Goal: Task Accomplishment & Management: Manage account settings

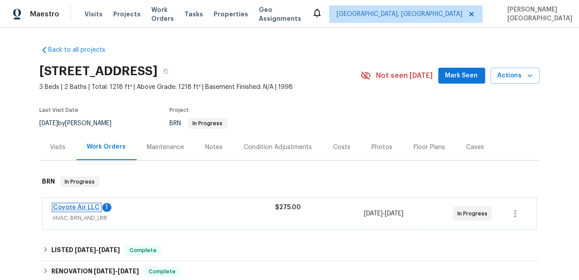
click at [68, 206] on link "Coyote Air LLC" at bounding box center [77, 207] width 46 height 6
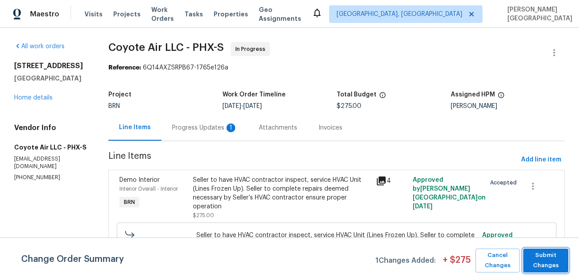
click at [556, 259] on span "Submit Changes" at bounding box center [546, 260] width 36 height 20
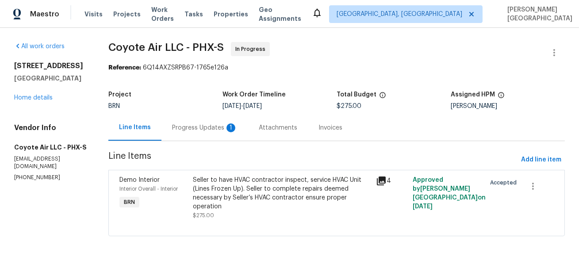
click at [215, 135] on div "Progress Updates 1" at bounding box center [205, 128] width 87 height 26
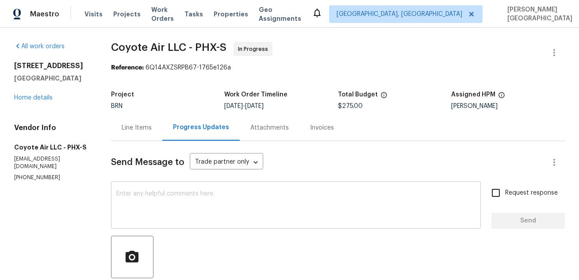
scroll to position [205, 0]
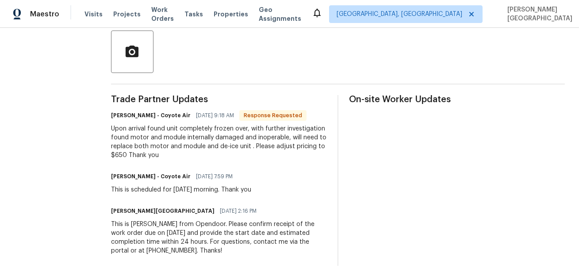
click at [122, 158] on div "Upon arrival found unit completely frozen over, with further investigation foun…" at bounding box center [219, 141] width 216 height 35
copy div "650"
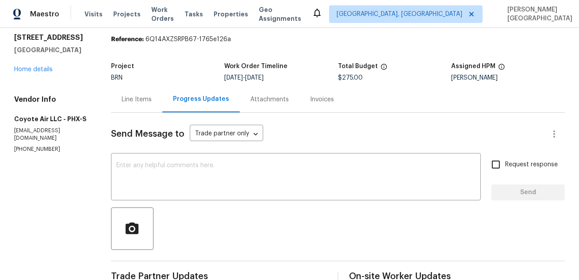
click at [129, 99] on div "Line Items" at bounding box center [137, 99] width 30 height 9
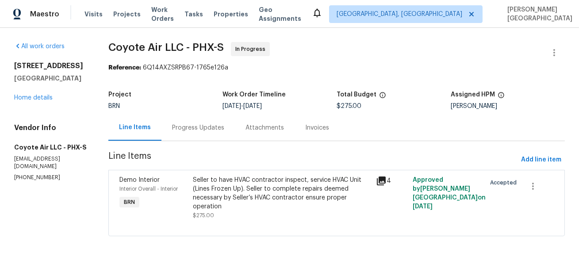
click at [256, 194] on div "Seller to have HVAC contractor inspect, service HVAC Unit (Lines Frozen Up). Se…" at bounding box center [282, 193] width 178 height 35
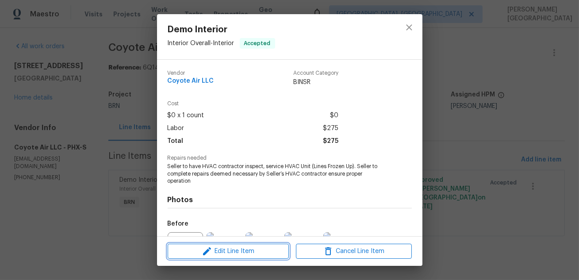
click at [209, 253] on icon "button" at bounding box center [207, 251] width 11 height 11
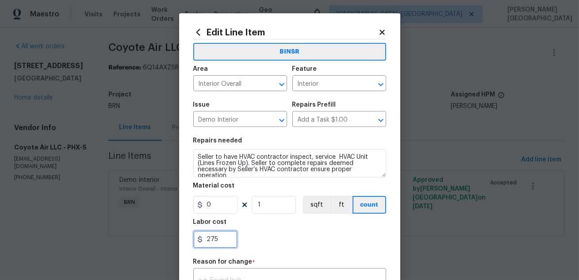
click at [217, 236] on input "275" at bounding box center [215, 240] width 44 height 18
paste input "650"
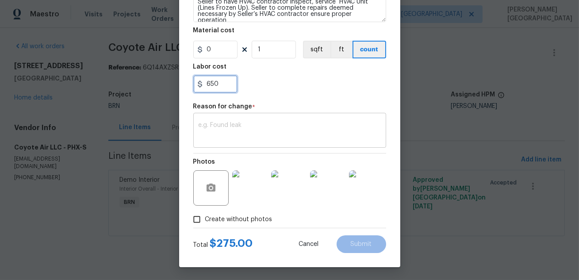
type input "650"
click at [215, 131] on textarea at bounding box center [290, 131] width 182 height 19
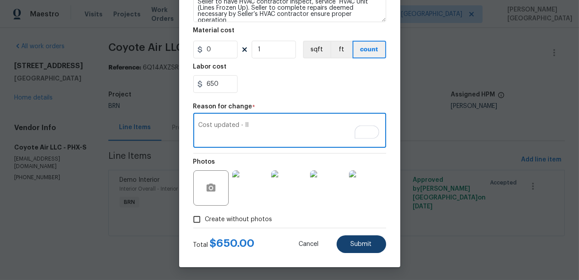
type textarea "Cost updated - II"
click at [373, 242] on button "Submit" at bounding box center [362, 244] width 50 height 18
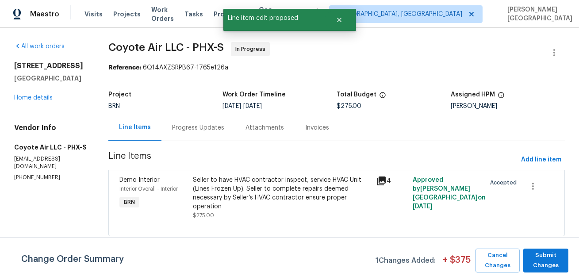
scroll to position [0, 0]
click at [556, 262] on span "Submit Changes" at bounding box center [546, 260] width 36 height 20
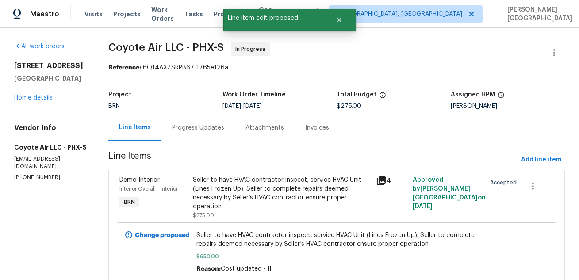
scroll to position [35, 0]
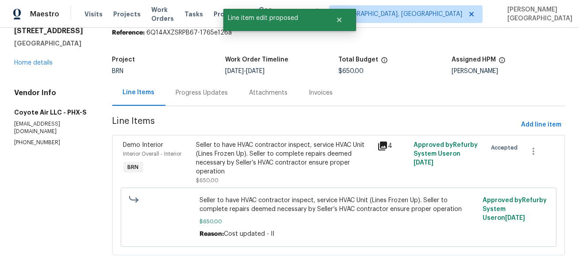
click at [203, 77] on div "Project BRN Work Order Timeline 9/26/2025 - 9/29/2025 Total Budget $650.00 Assi…" at bounding box center [338, 65] width 453 height 28
click at [197, 103] on div "Progress Updates" at bounding box center [202, 93] width 73 height 26
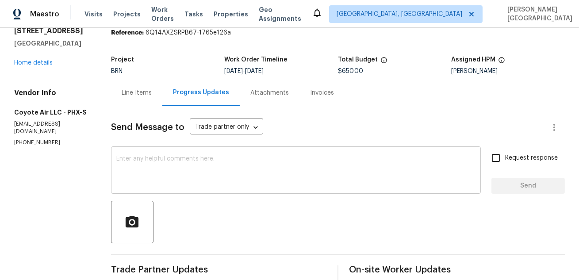
click at [183, 185] on textarea at bounding box center [295, 171] width 359 height 31
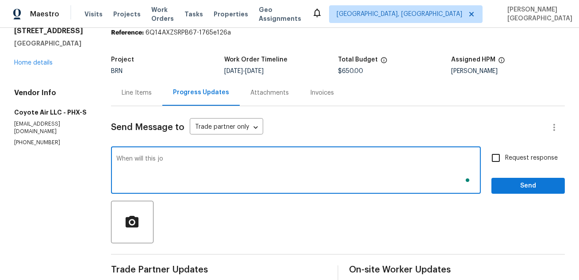
scroll to position [35, 0]
type textarea "When will this job be completed?"
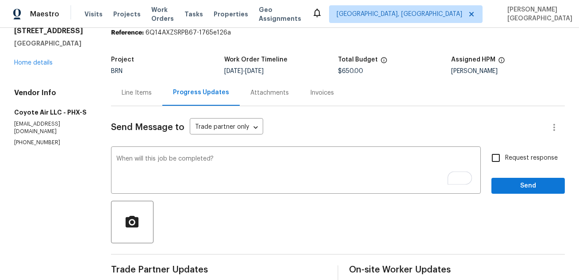
click at [524, 161] on span "Request response" at bounding box center [531, 158] width 53 height 9
click at [505, 161] on input "Request response" at bounding box center [496, 158] width 19 height 19
checkbox input "true"
click at [512, 191] on button "Send" at bounding box center [528, 186] width 73 height 16
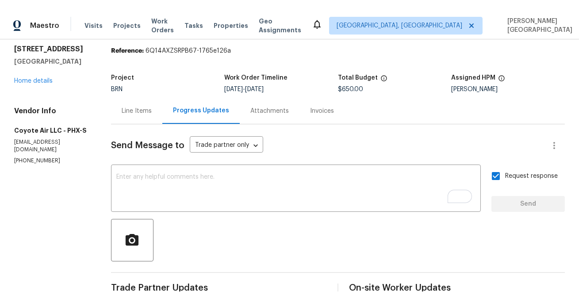
scroll to position [0, 0]
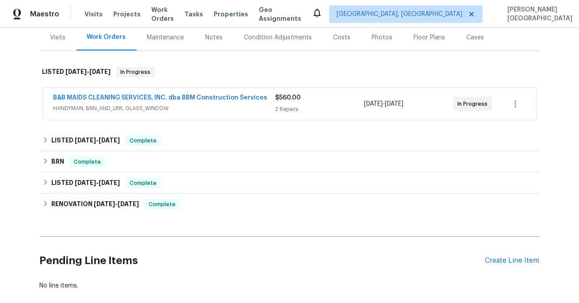
scroll to position [117, 0]
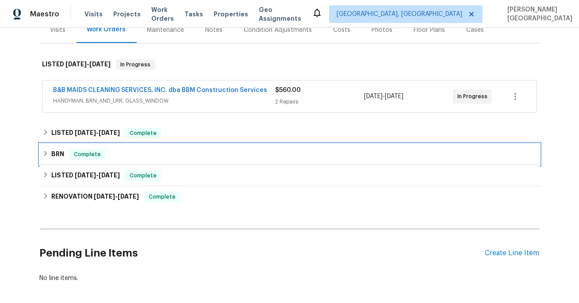
click at [68, 157] on div "BRN Complete" at bounding box center [289, 154] width 495 height 11
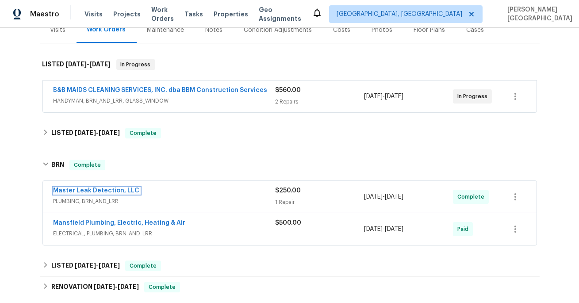
click at [107, 189] on link "Master Leak Detection, LLC" at bounding box center [97, 191] width 86 height 6
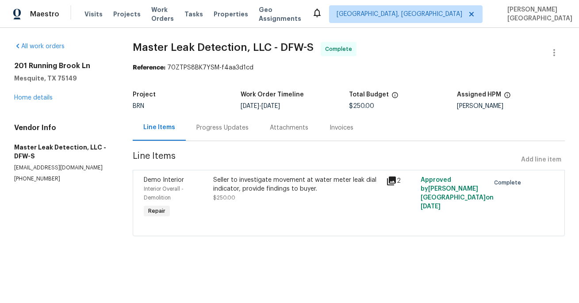
click at [250, 181] on div "Seller to investigate movement at water meter leak dial indicator, provide find…" at bounding box center [297, 185] width 168 height 18
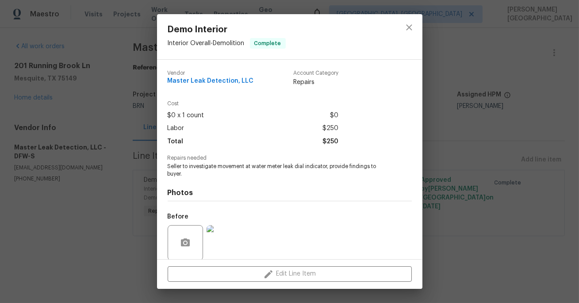
click at [238, 173] on span "Seller to investigate movement at water meter leak dial indicator, provide find…" at bounding box center [278, 170] width 220 height 15
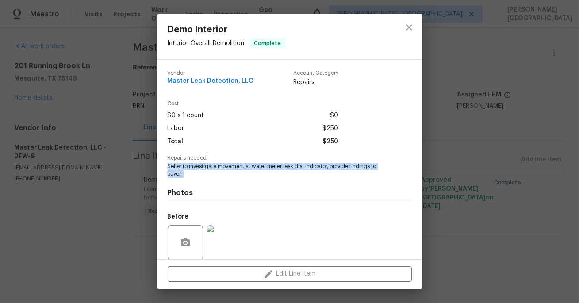
click at [238, 173] on span "Seller to investigate movement at water meter leak dial indicator, provide find…" at bounding box center [278, 170] width 220 height 15
copy span "Seller to investigate movement at water meter leak dial indicator, provide find…"
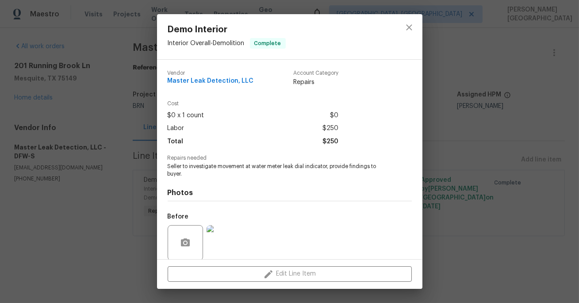
click at [27, 86] on div "Demo Interior Interior Overall - Demolition Complete Vendor Master Leak Detecti…" at bounding box center [289, 151] width 579 height 303
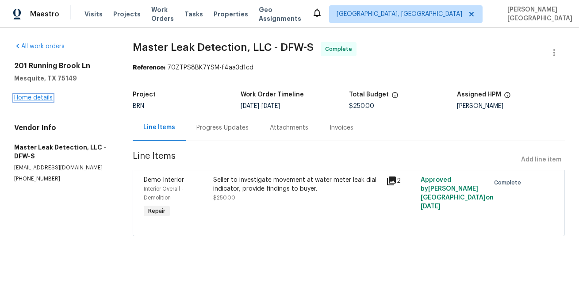
click at [28, 100] on link "Home details" at bounding box center [33, 98] width 38 height 6
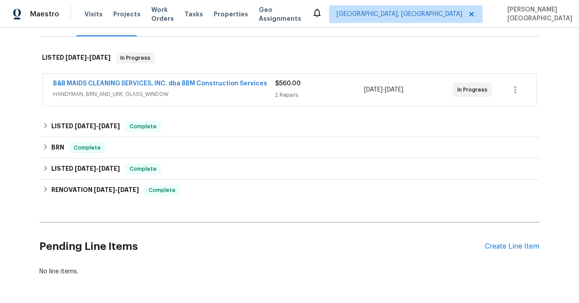
scroll to position [139, 0]
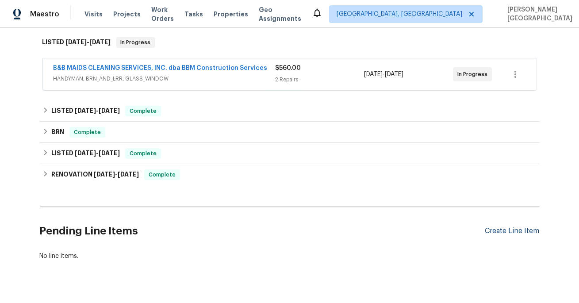
click at [504, 230] on div "Create Line Item" at bounding box center [512, 231] width 54 height 8
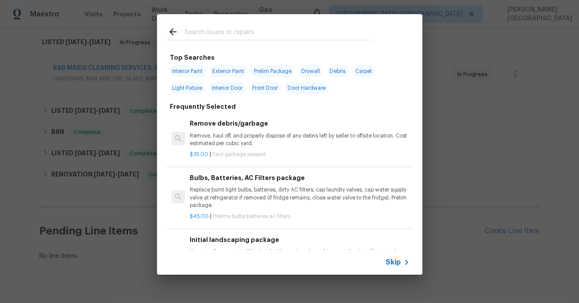
click at [395, 262] on span "Skip" at bounding box center [393, 262] width 15 height 9
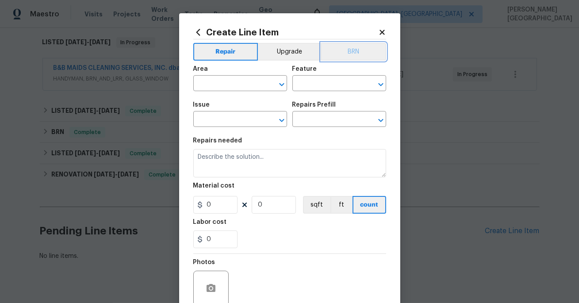
click at [358, 50] on button "BRN" at bounding box center [353, 52] width 65 height 18
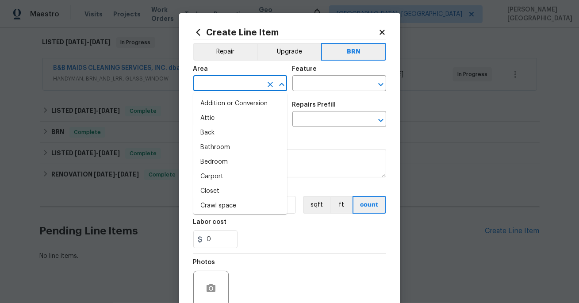
click at [235, 81] on input "text" at bounding box center [227, 84] width 69 height 14
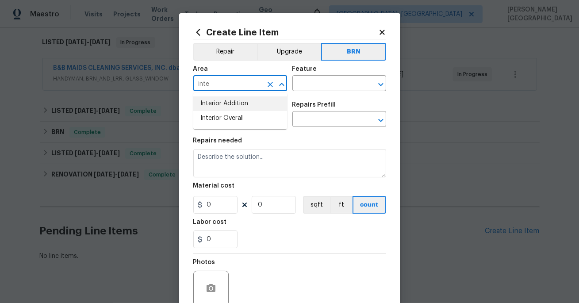
click at [237, 105] on li "Interior Addition" at bounding box center [240, 103] width 94 height 15
type input "Interior Addition"
click at [316, 81] on input "text" at bounding box center [327, 84] width 69 height 14
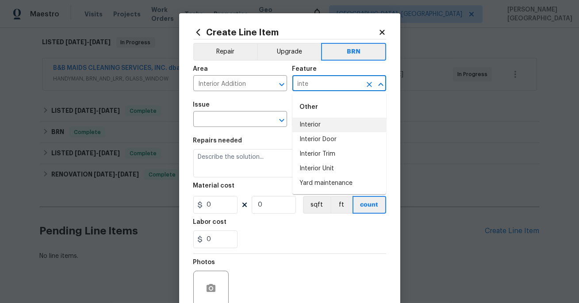
click at [317, 124] on li "Interior" at bounding box center [340, 125] width 94 height 15
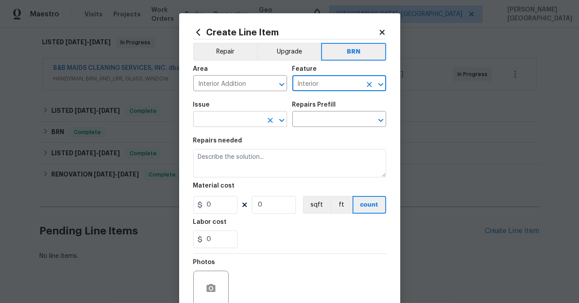
type input "Interior"
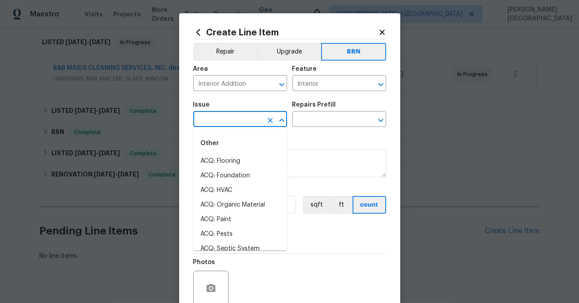
click at [226, 123] on input "text" at bounding box center [227, 120] width 69 height 14
click at [235, 156] on li "Demo Interior" at bounding box center [240, 161] width 94 height 15
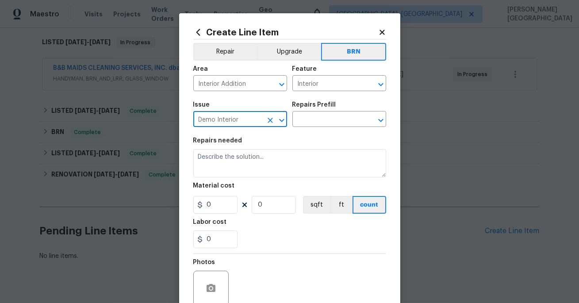
type input "Demo Interior"
click at [321, 134] on section "Repairs needed Material cost 0 0 sqft ft count Labor cost 0" at bounding box center [289, 192] width 193 height 121
click at [304, 115] on input "text" at bounding box center [327, 120] width 69 height 14
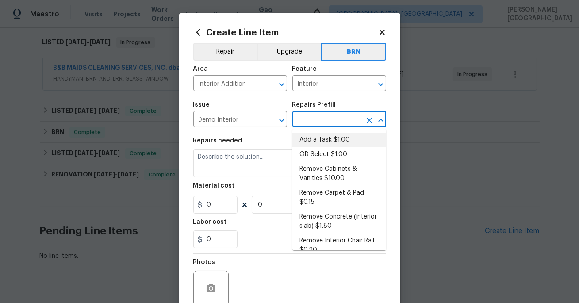
click at [313, 133] on li "Add a Task $1.00" at bounding box center [340, 140] width 94 height 15
type input "Demolition"
type input "Add a Task $1.00"
type textarea "HPM to detail"
type input "1"
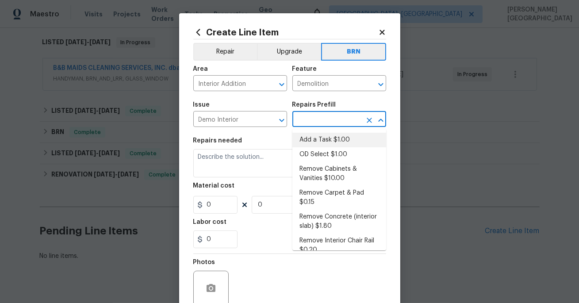
type input "1"
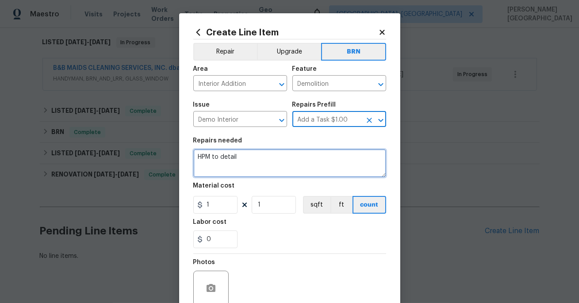
click at [251, 157] on textarea "HPM to detail" at bounding box center [289, 163] width 193 height 28
paste textarea "Seller to investigate movement at water meter leak dial indicator, provide find…"
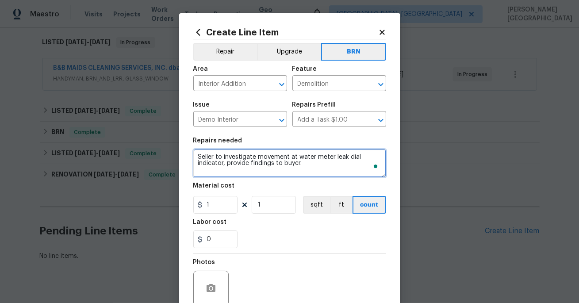
type textarea "Seller to investigate movement at water meter leak dial indicator, provide find…"
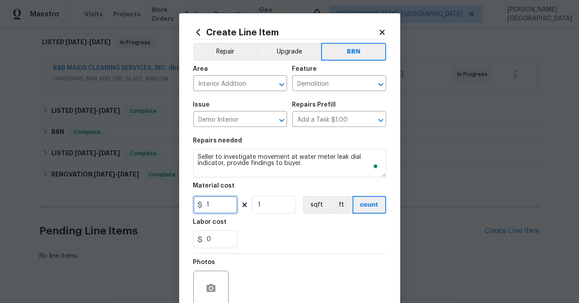
click at [212, 208] on input "1" at bounding box center [215, 205] width 44 height 18
type input "0"
click at [209, 240] on input "0" at bounding box center [215, 240] width 44 height 18
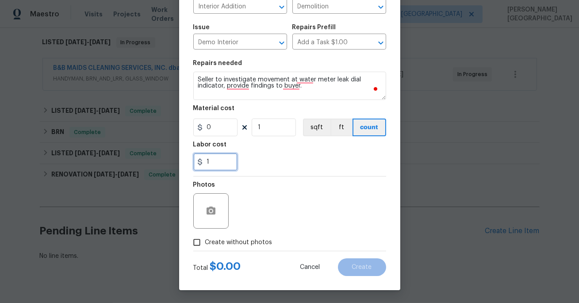
type input "1"
click at [227, 240] on span "Create without photos" at bounding box center [238, 242] width 67 height 9
click at [205, 240] on input "Create without photos" at bounding box center [197, 242] width 17 height 17
checkbox input "true"
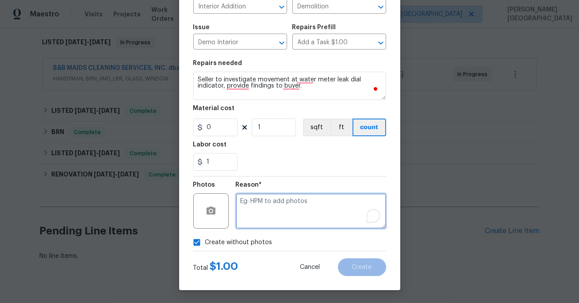
click at [262, 224] on textarea "To enrich screen reader interactions, please activate Accessibility in Grammarl…" at bounding box center [311, 210] width 150 height 35
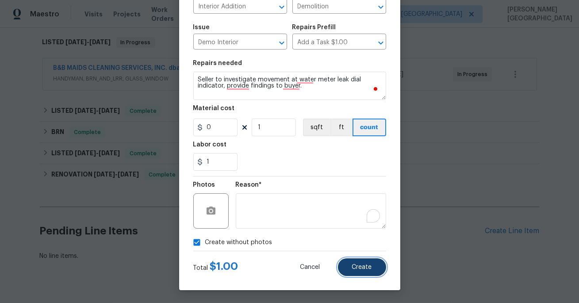
click at [356, 264] on span "Create" at bounding box center [362, 267] width 20 height 7
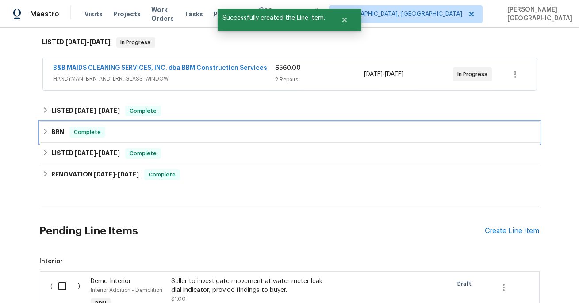
click at [63, 135] on h6 "BRN" at bounding box center [57, 132] width 13 height 11
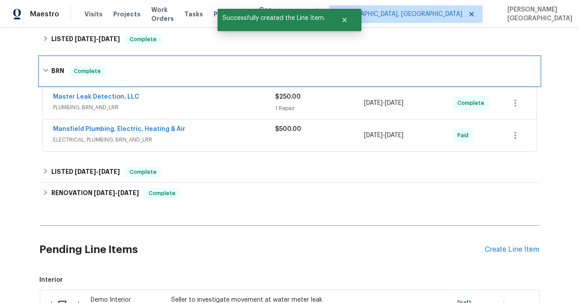
scroll to position [306, 0]
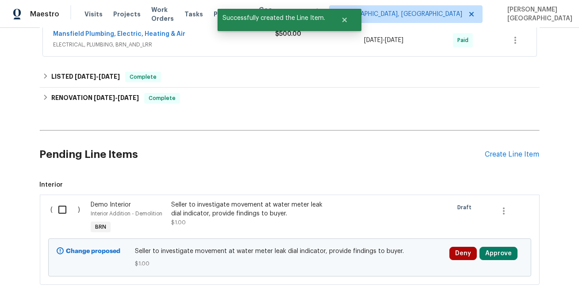
click at [66, 213] on input "checkbox" at bounding box center [65, 209] width 25 height 19
checkbox input "true"
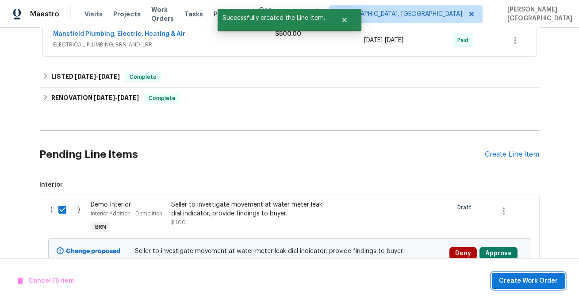
click at [531, 279] on span "Create Work Order" at bounding box center [528, 281] width 59 height 11
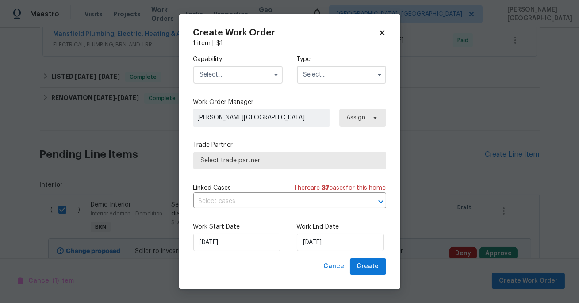
click at [220, 68] on input "text" at bounding box center [237, 75] width 89 height 18
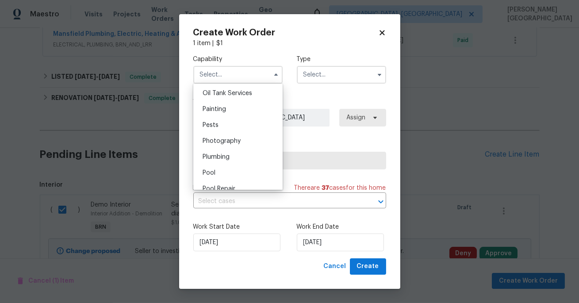
scroll to position [742, 0]
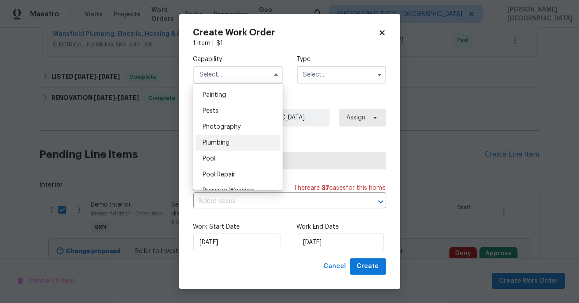
click at [231, 142] on div "Plumbing" at bounding box center [238, 143] width 85 height 16
type input "Plumbing"
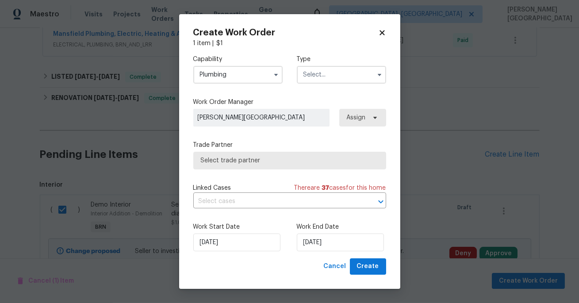
click at [321, 75] on input "text" at bounding box center [341, 75] width 89 height 18
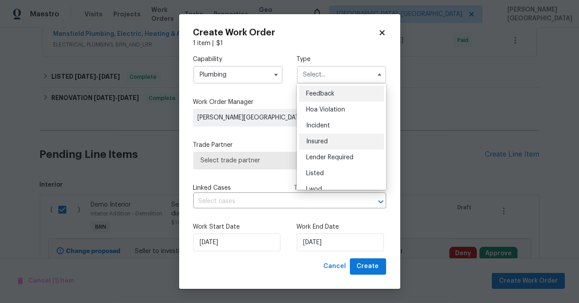
scroll to position [105, 0]
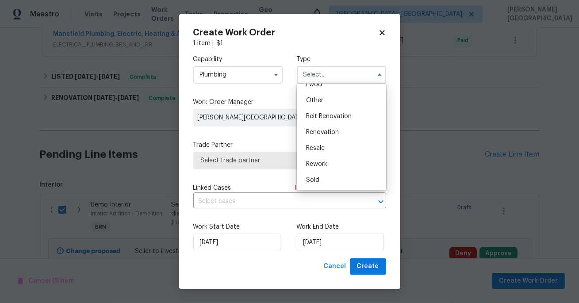
click at [315, 148] on span "Resale" at bounding box center [315, 148] width 19 height 6
type input "Resale"
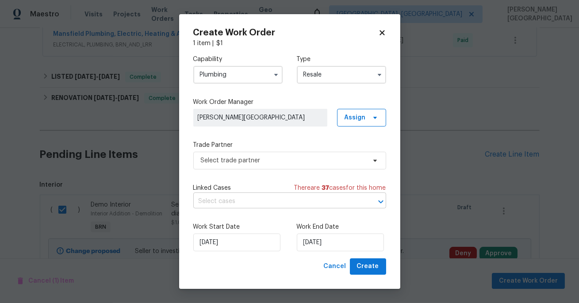
click at [237, 202] on input "text" at bounding box center [277, 202] width 168 height 14
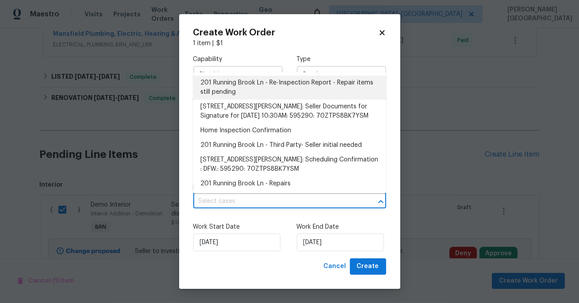
drag, startPoint x: 246, startPoint y: 81, endPoint x: 254, endPoint y: 189, distance: 108.7
click at [254, 171] on ul "201 Running Brook Ln - Re-Inspection Report - Repair items still pending 201 Ru…" at bounding box center [289, 132] width 193 height 121
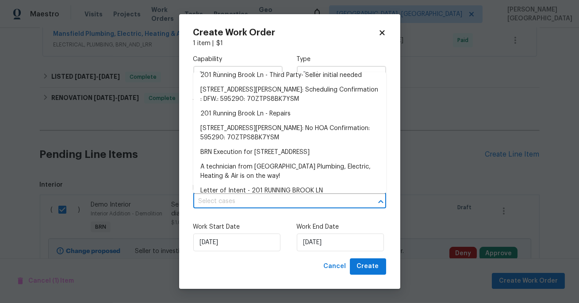
scroll to position [92, 0]
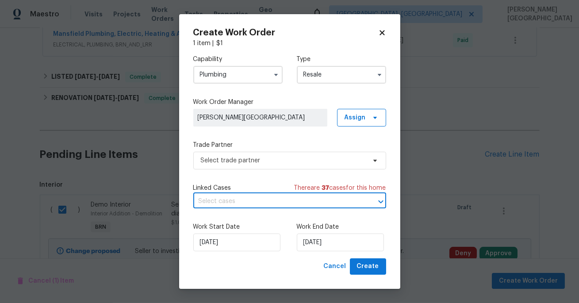
click at [227, 201] on input "text" at bounding box center [277, 202] width 168 height 14
click at [232, 204] on input "text" at bounding box center [277, 202] width 168 height 14
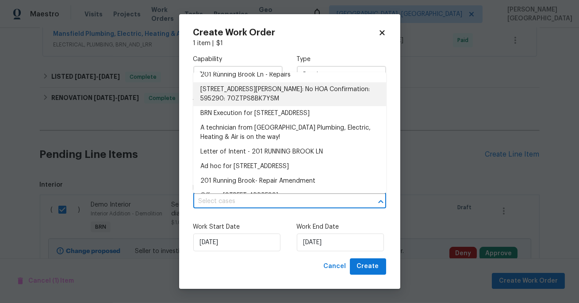
scroll to position [109, 0]
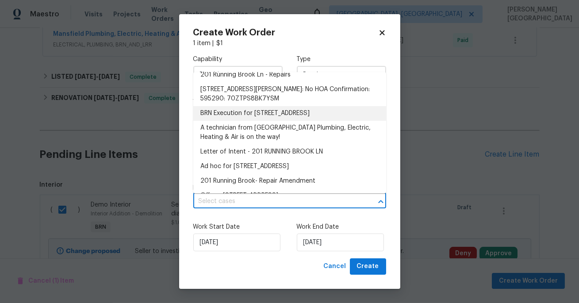
click at [247, 121] on li "BRN Execution for 201 Running Brook Ln, Mesquite, TX 75149" at bounding box center [289, 113] width 193 height 15
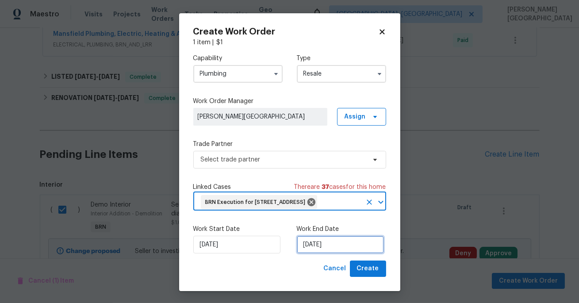
click at [312, 254] on input "[DATE]" at bounding box center [340, 245] width 87 height 18
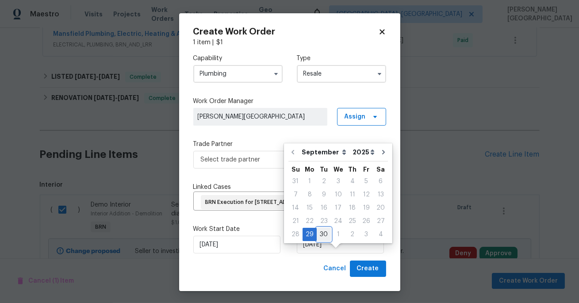
click at [319, 231] on div "30" at bounding box center [324, 234] width 14 height 12
type input "[DATE]"
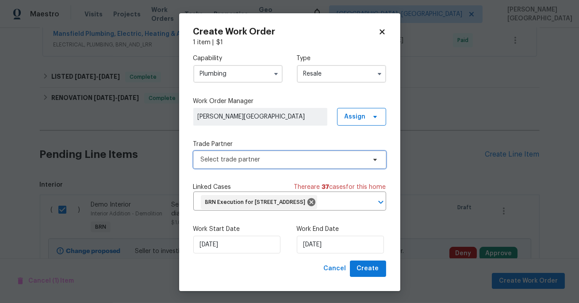
click at [262, 163] on span "Select trade partner" at bounding box center [283, 159] width 165 height 9
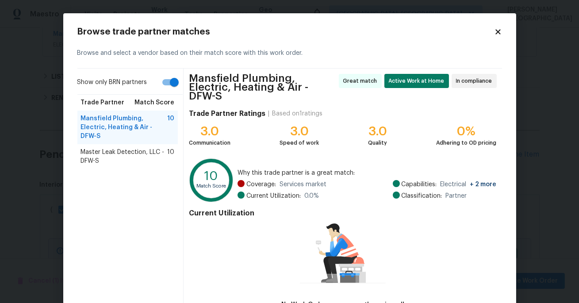
click at [137, 148] on span "Master Leak Detection, LLC - DFW-S" at bounding box center [124, 157] width 87 height 18
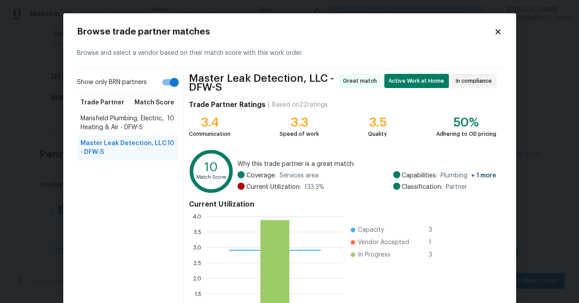
scroll to position [91, 0]
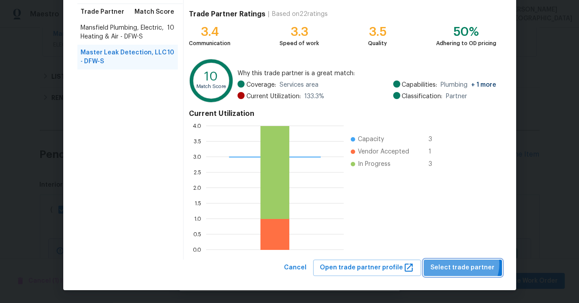
click at [463, 264] on span "Select trade partner" at bounding box center [463, 267] width 64 height 11
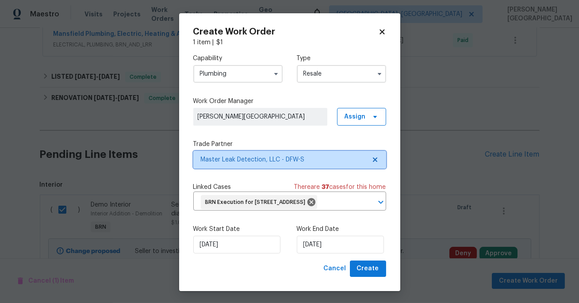
scroll to position [0, 0]
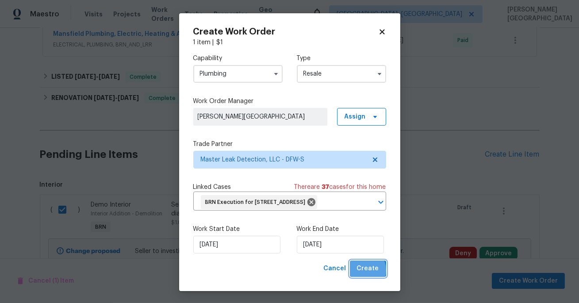
click at [362, 274] on span "Create" at bounding box center [368, 268] width 22 height 11
checkbox input "false"
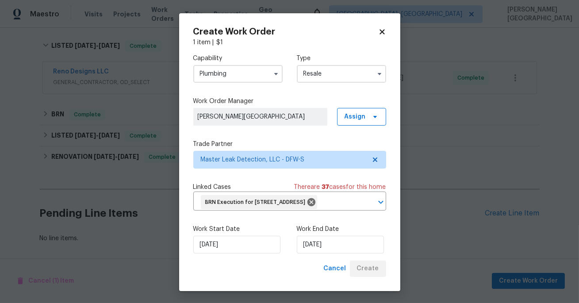
scroll to position [235, 0]
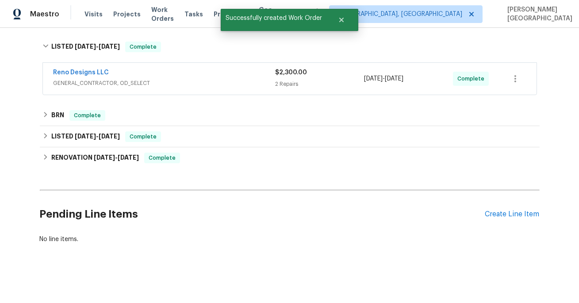
click at [445, 258] on div "Back to all projects 201 Running Brook Ln, Mesquite, TX 75149 4 Beds | 3 Baths …" at bounding box center [289, 165] width 579 height 275
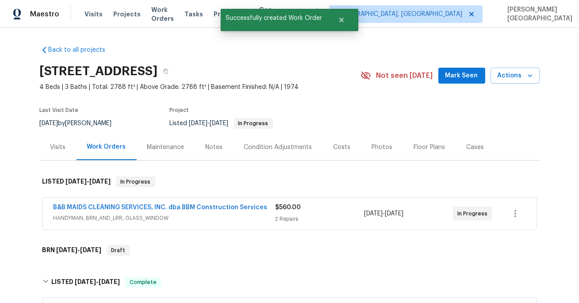
scroll to position [2, 0]
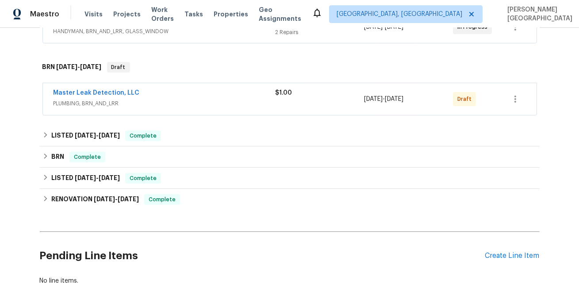
scroll to position [228, 0]
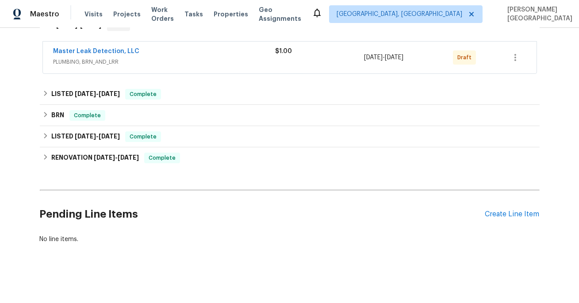
click at [130, 46] on div "Master Leak Detection, LLC PLUMBING, BRN_AND_LRR $1.00 [DATE] - [DATE] Draft" at bounding box center [290, 58] width 494 height 32
click at [130, 50] on link "Master Leak Detection, LLC" at bounding box center [97, 51] width 86 height 6
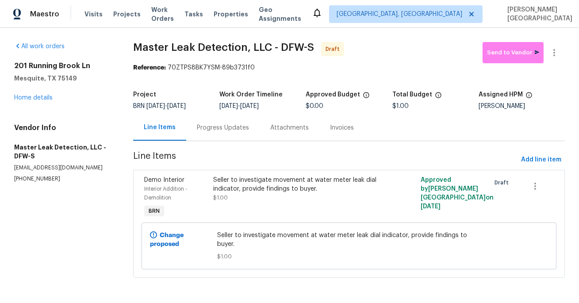
click at [218, 130] on div "Progress Updates" at bounding box center [223, 127] width 52 height 9
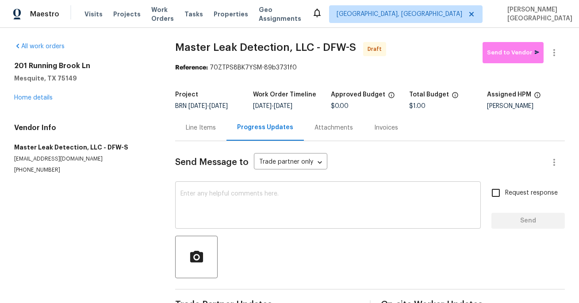
click at [223, 197] on div "x ​" at bounding box center [328, 206] width 306 height 45
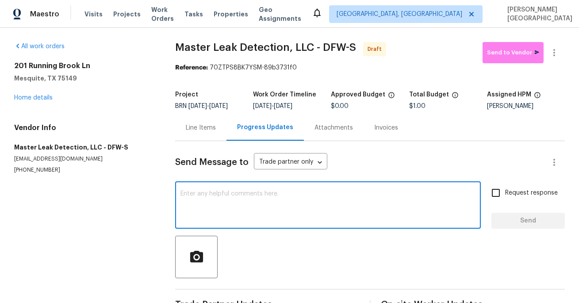
paste textarea "Buyers had their inspector go back out today and there is still movement at the…"
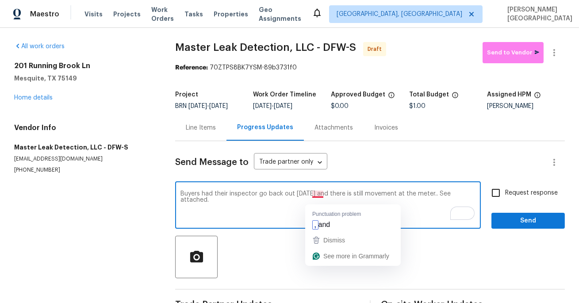
click at [301, 201] on textarea "Buyers had their inspector go back out today and there is still movement at the…" at bounding box center [328, 206] width 295 height 31
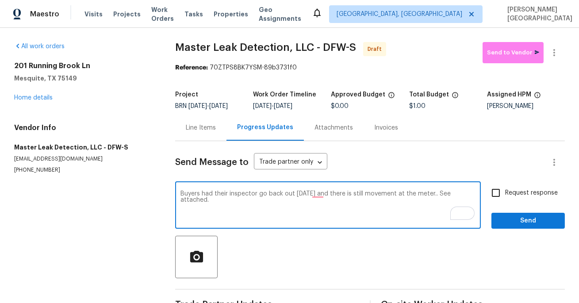
click at [301, 201] on textarea "Buyers had their inspector go back out today and there is still movement at the…" at bounding box center [328, 206] width 295 height 31
click at [416, 199] on textarea "Buyers had their inspector go back out, and there is still movement at the mete…" at bounding box center [328, 206] width 295 height 31
click at [461, 198] on textarea "Buyers had their inspector go back out, and there is still movement at the mete…" at bounding box center [328, 206] width 295 height 31
type textarea "Buyers had their inspector go back out, and there is still movement at the mete…"
click at [512, 198] on span "Request response" at bounding box center [531, 193] width 53 height 9
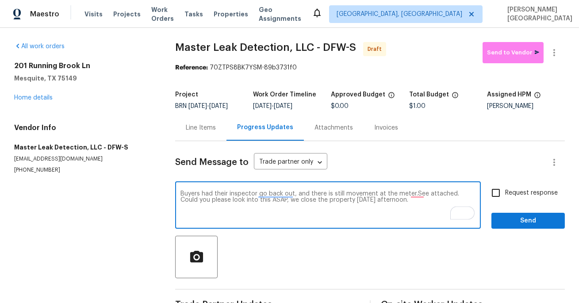
click at [505, 201] on input "Request response" at bounding box center [496, 193] width 19 height 19
checkbox input "true"
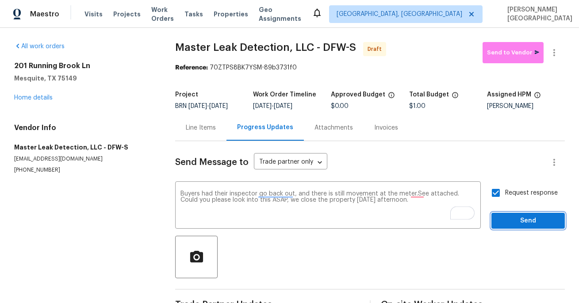
click at [513, 223] on span "Send" at bounding box center [528, 221] width 59 height 11
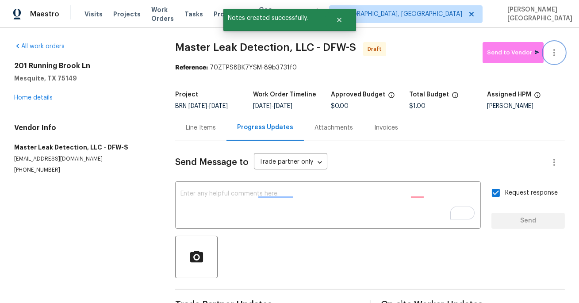
click at [560, 52] on button "button" at bounding box center [554, 52] width 21 height 21
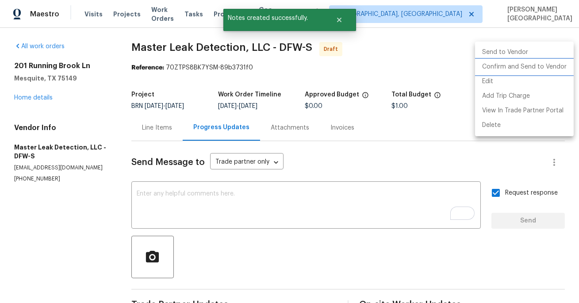
click at [511, 65] on li "Confirm and Send to Vendor" at bounding box center [524, 67] width 99 height 15
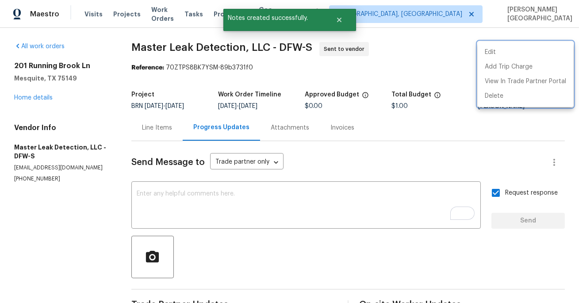
click at [34, 99] on div at bounding box center [289, 151] width 579 height 303
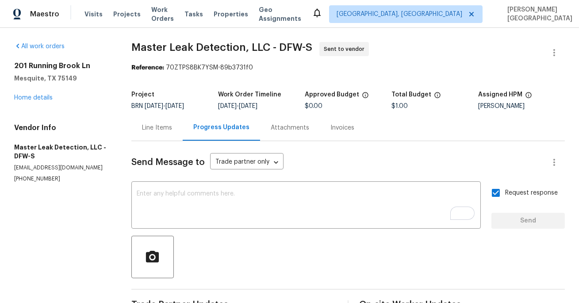
click at [139, 50] on span "Master Leak Detection, LLC - DFW-S" at bounding box center [221, 47] width 181 height 11
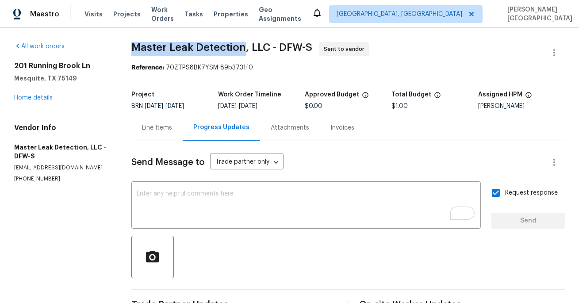
click at [206, 50] on span "Master Leak Detection, LLC - DFW-S" at bounding box center [221, 47] width 181 height 11
copy span "Master Leak Detection"
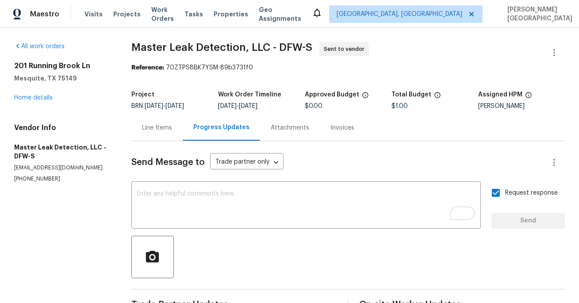
click at [44, 177] on p "(972) 916-1261" at bounding box center [62, 179] width 96 height 8
copy p "(972) 916-1261"
click at [158, 136] on div "Line Items" at bounding box center [156, 128] width 51 height 26
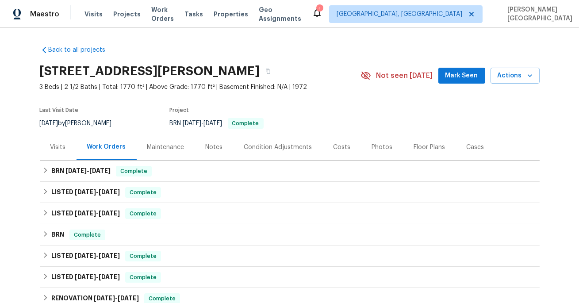
scroll to position [141, 0]
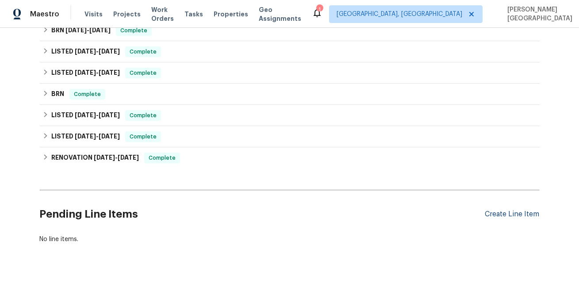
click at [500, 212] on div "Create Line Item" at bounding box center [512, 214] width 54 height 8
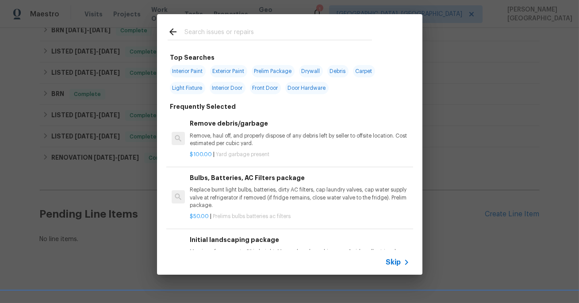
click at [152, 119] on div "Top Searches Interior Paint Exterior Paint Prelim Package Drywall Debris Carpet…" at bounding box center [289, 144] width 579 height 289
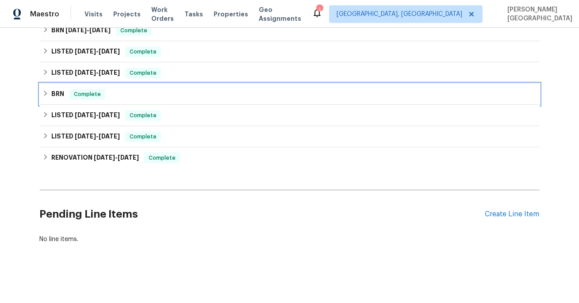
click at [50, 88] on div "BRN Complete" at bounding box center [290, 94] width 500 height 21
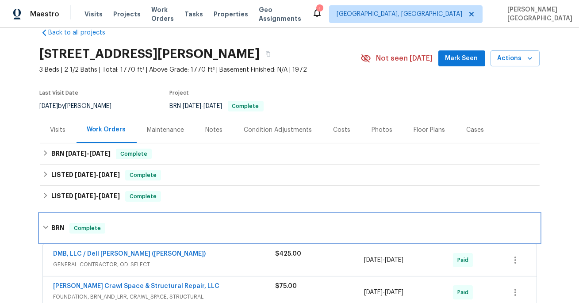
scroll to position [0, 0]
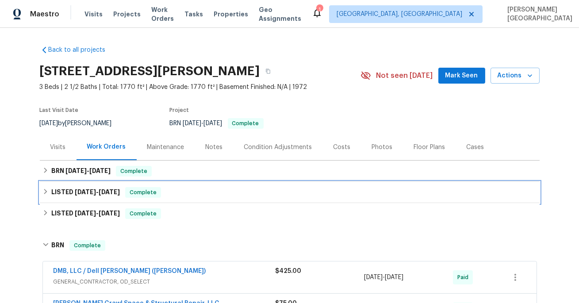
click at [54, 182] on div "LISTED 8/29/25 - 9/2/25 Complete" at bounding box center [290, 192] width 500 height 21
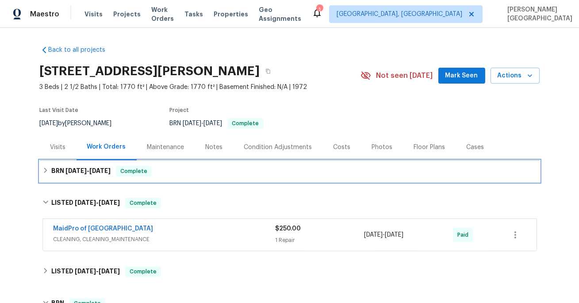
click at [63, 173] on h6 "BRN 9/9/25 - 9/19/25" at bounding box center [80, 171] width 59 height 11
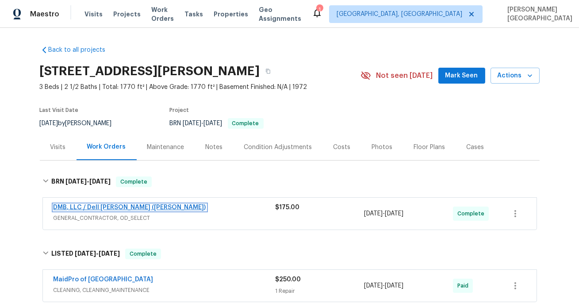
click at [106, 209] on link "DMB, LLC / Dell Bryson (Heise)" at bounding box center [130, 207] width 153 height 6
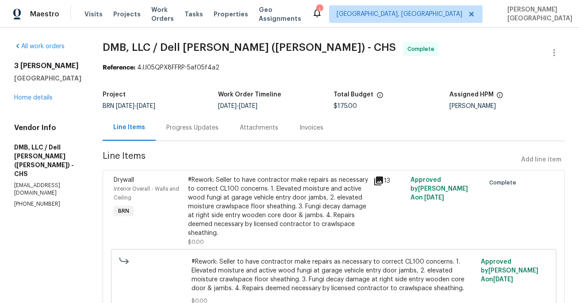
click at [272, 207] on div "#Rework: Seller to have contractor make repairs as necessary to correct CL100 c…" at bounding box center [278, 207] width 181 height 62
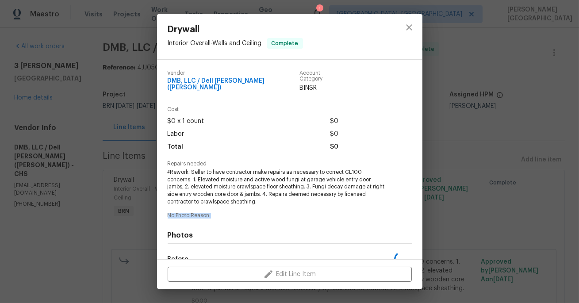
click at [272, 207] on div "Vendor DMB, LLC / Dell Bryson (Heise) Account Category BINSR Cost $0 x 1 count …" at bounding box center [290, 214] width 244 height 303
click at [227, 175] on span "#Rework: Seller to have contractor make repairs as necessary to correct CL100 c…" at bounding box center [278, 187] width 220 height 37
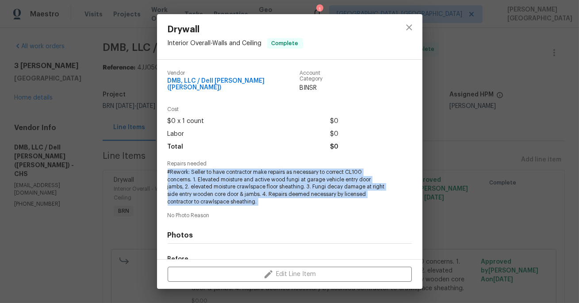
click at [227, 175] on span "#Rework: Seller to have contractor make repairs as necessary to correct CL100 c…" at bounding box center [278, 187] width 220 height 37
copy span "#Rework: Seller to have contractor make repairs as necessary to correct CL100 c…"
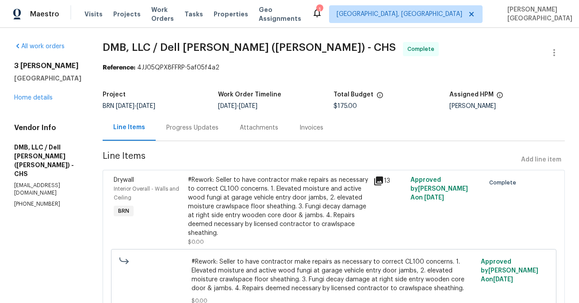
click at [39, 102] on div "3 Tommy Cir Goose Creek, SC 29445 Home details" at bounding box center [47, 82] width 67 height 41
click at [40, 101] on link "Home details" at bounding box center [33, 98] width 38 height 6
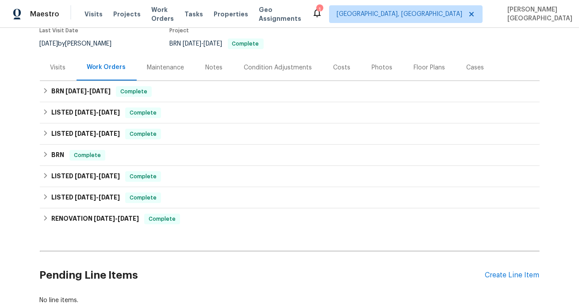
scroll to position [141, 0]
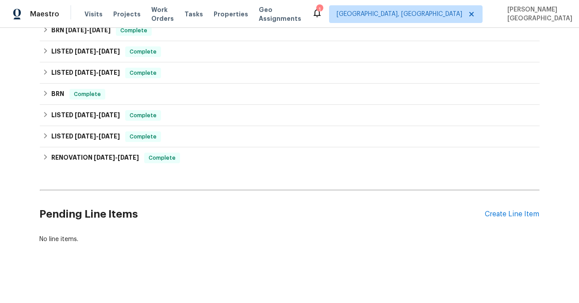
click at [510, 219] on div "Pending Line Items Create Line Item" at bounding box center [290, 214] width 500 height 41
click at [506, 214] on div "Create Line Item" at bounding box center [512, 214] width 54 height 8
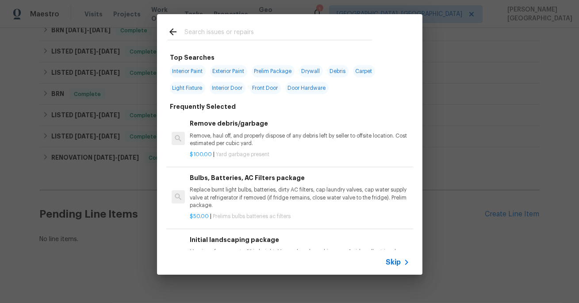
click at [396, 264] on span "Skip" at bounding box center [393, 262] width 15 height 9
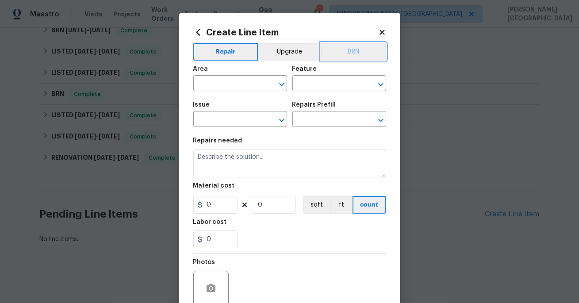
click at [367, 51] on button "BRN" at bounding box center [353, 52] width 65 height 18
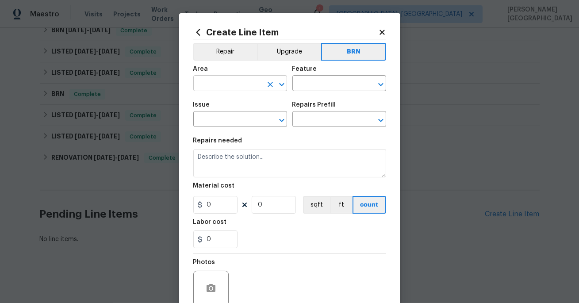
click at [239, 84] on input "text" at bounding box center [227, 84] width 69 height 14
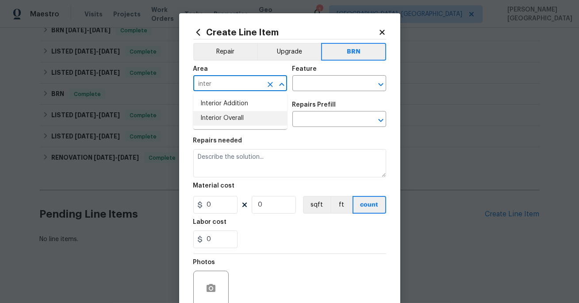
click at [252, 119] on li "Interior Overall" at bounding box center [240, 118] width 94 height 15
type input "Interior Overall"
click at [314, 76] on div "Feature" at bounding box center [340, 72] width 94 height 12
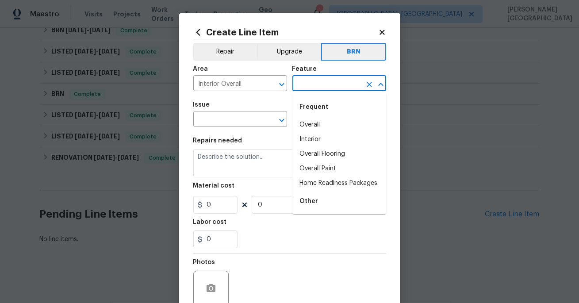
click at [313, 83] on input "text" at bounding box center [327, 84] width 69 height 14
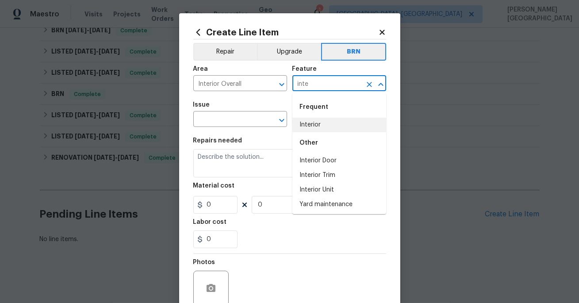
click at [329, 125] on li "Interior" at bounding box center [340, 125] width 94 height 15
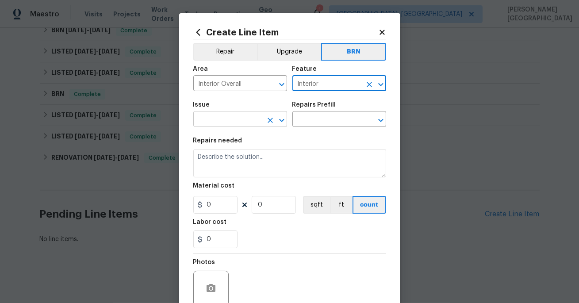
type input "Interior"
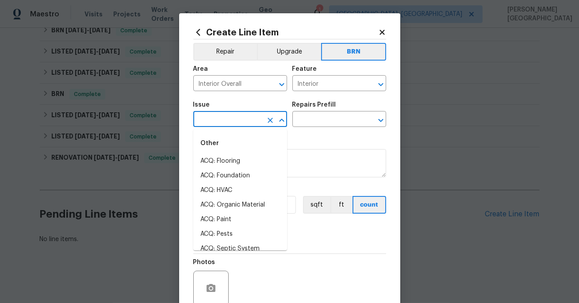
click at [246, 118] on input "text" at bounding box center [227, 120] width 69 height 14
click at [242, 158] on li "Demo Interior" at bounding box center [240, 161] width 94 height 15
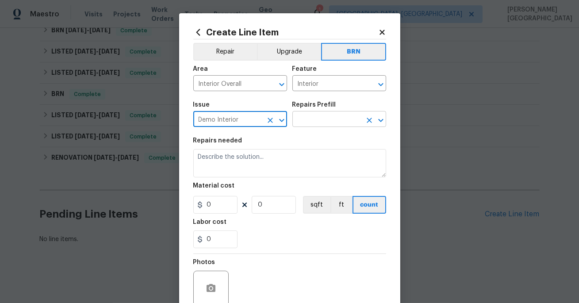
type input "Demo Interior"
click at [306, 121] on input "text" at bounding box center [327, 120] width 69 height 14
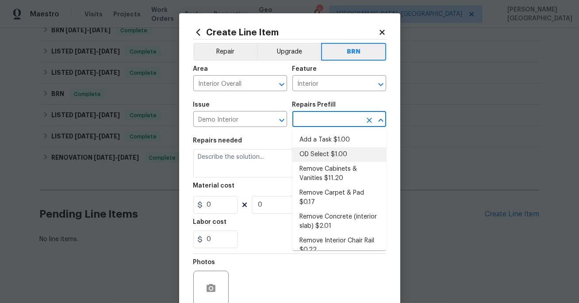
click at [306, 152] on li "OD Select $1.00" at bounding box center [340, 154] width 94 height 15
type input "Demolition"
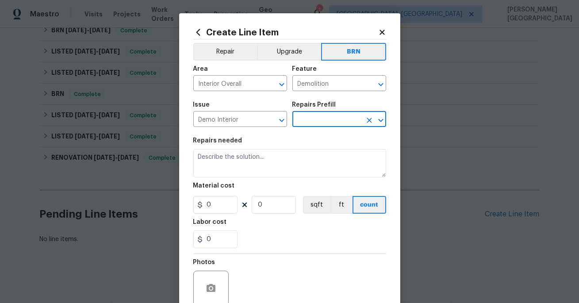
type input "OD Select $1.00"
type textarea "Refer to the agreed upon scope document for further details."
type input "1"
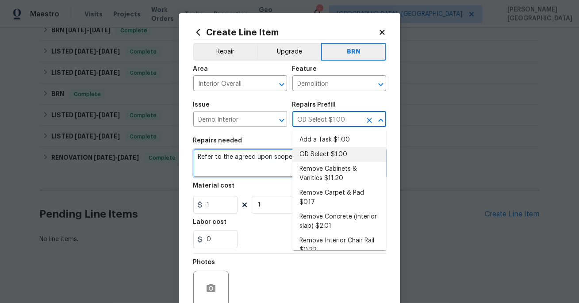
click at [254, 162] on textarea "Refer to the agreed upon scope document for further details." at bounding box center [289, 163] width 193 height 28
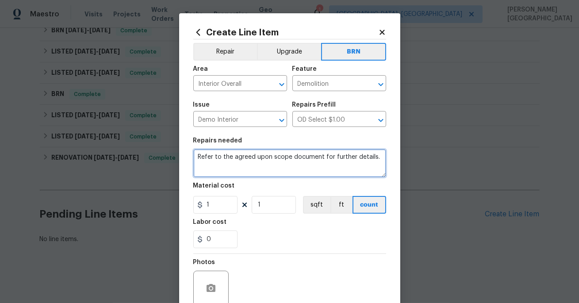
click at [254, 162] on textarea "Refer to the agreed upon scope document for further details." at bounding box center [289, 163] width 193 height 28
paste textarea "#Rework: Seller to have contractor make repairs as necessary to correct CL100 c…"
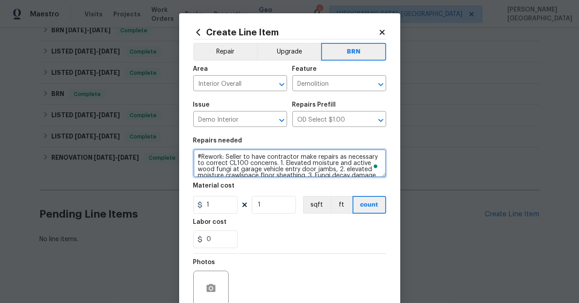
scroll to position [27, 0]
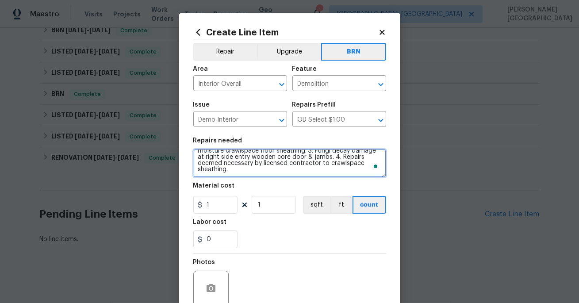
type textarea "#Rework: Seller to have contractor make repairs as necessary to correct CL100 c…"
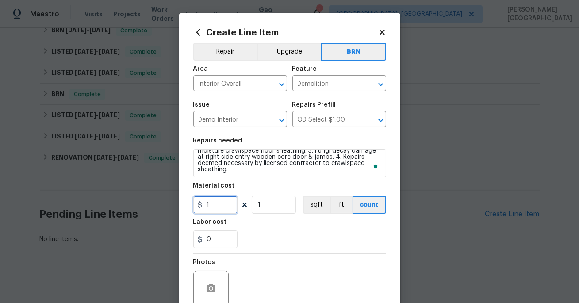
click at [225, 200] on input "1" at bounding box center [215, 205] width 44 height 18
type input "0"
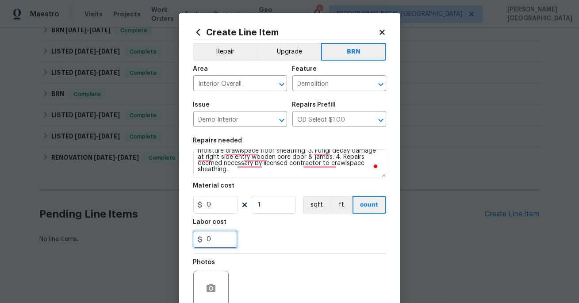
click at [226, 237] on input "0" at bounding box center [215, 240] width 44 height 18
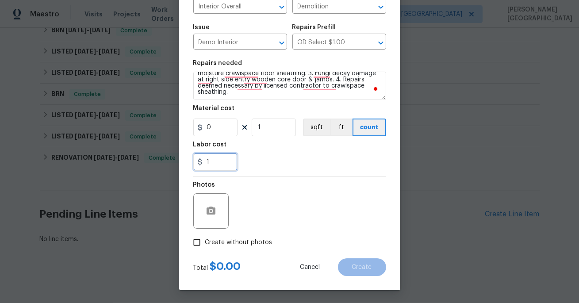
type input "1"
click at [240, 240] on span "Create without photos" at bounding box center [238, 242] width 67 height 9
click at [205, 240] on input "Create without photos" at bounding box center [197, 242] width 17 height 17
checkbox input "true"
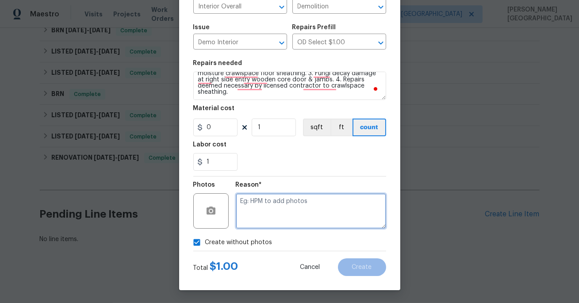
click at [265, 203] on textarea at bounding box center [311, 210] width 150 height 35
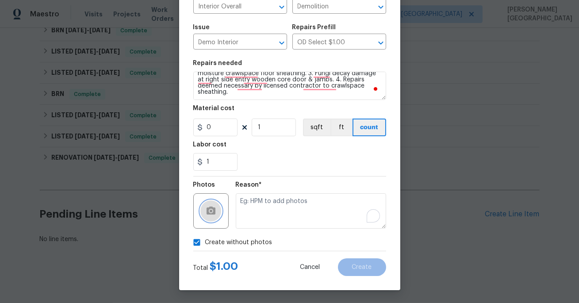
click at [216, 211] on icon "button" at bounding box center [211, 211] width 11 height 11
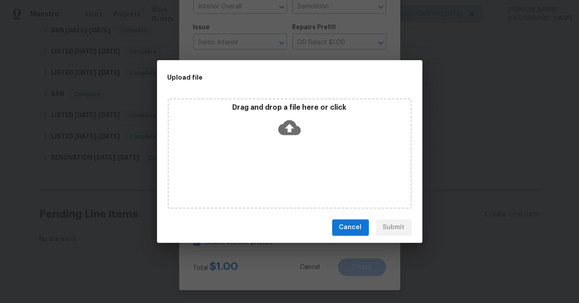
click at [285, 125] on icon at bounding box center [289, 127] width 23 height 15
click at [393, 233] on div "Cancel Submit" at bounding box center [290, 227] width 266 height 31
click at [289, 131] on icon at bounding box center [289, 127] width 23 height 23
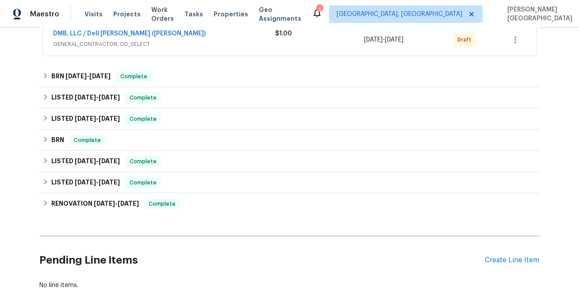
scroll to position [36, 0]
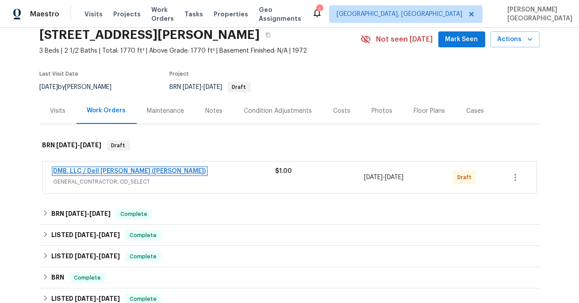
click at [122, 170] on link "DMB, LLC / Dell [PERSON_NAME] ([PERSON_NAME])" at bounding box center [130, 171] width 153 height 6
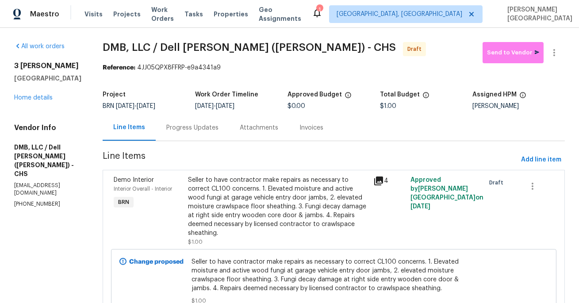
click at [195, 129] on div "Progress Updates" at bounding box center [192, 127] width 52 height 9
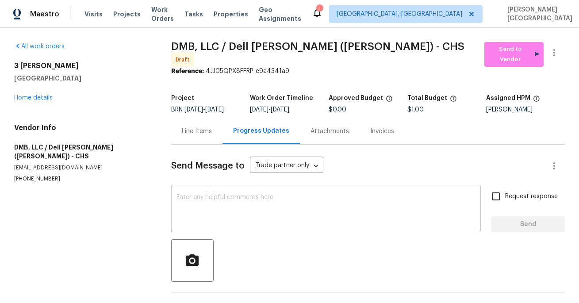
click at [203, 189] on div "x ​" at bounding box center [326, 209] width 310 height 45
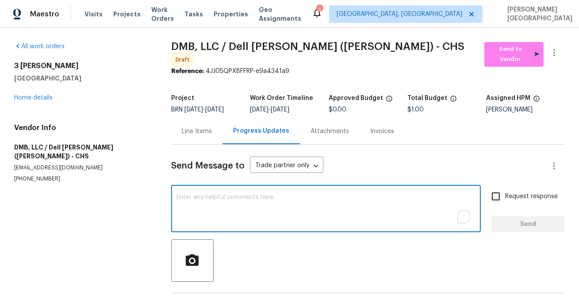
paste textarea "The updated CL100 still came back unclear even after the repairs were completed…"
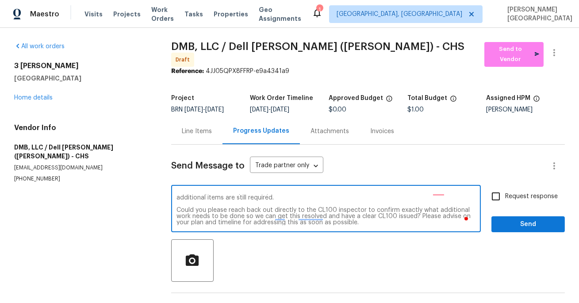
scroll to position [26, 0]
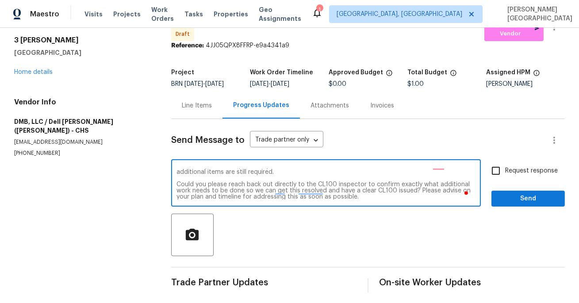
type textarea "The updated CL100 still came back unclear even after the repairs were completed…"
click at [501, 162] on input "Request response" at bounding box center [496, 171] width 19 height 19
checkbox input "true"
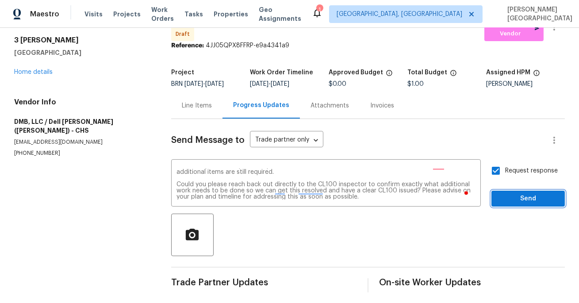
click at [505, 193] on span "Send" at bounding box center [528, 198] width 59 height 11
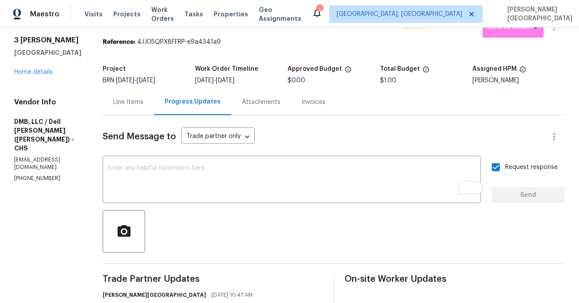
scroll to position [0, 0]
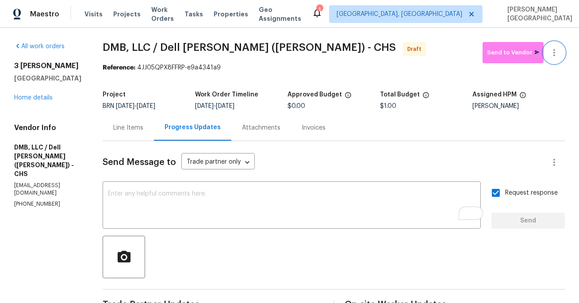
click at [557, 56] on icon "button" at bounding box center [554, 52] width 11 height 11
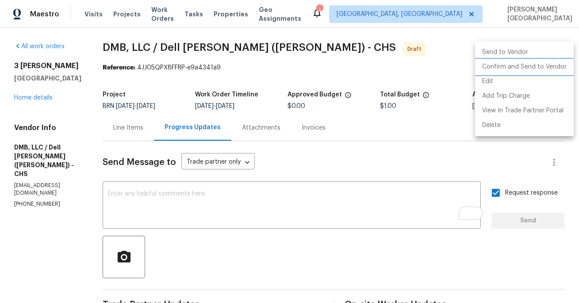
click at [545, 69] on li "Confirm and Send to Vendor" at bounding box center [524, 67] width 99 height 15
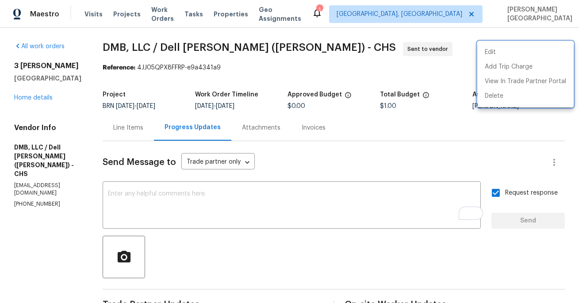
click at [42, 106] on div at bounding box center [289, 151] width 579 height 303
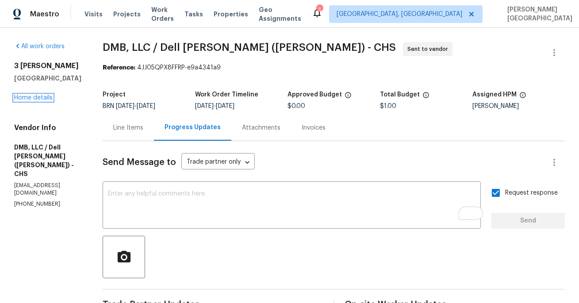
click at [42, 101] on link "Home details" at bounding box center [33, 98] width 38 height 6
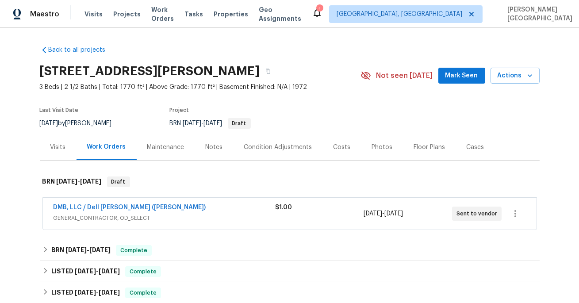
click at [42, 106] on div "Last Visit Date [DATE] by [PERSON_NAME] Project BRN [DATE] - [DATE] Draft" at bounding box center [190, 118] width 300 height 32
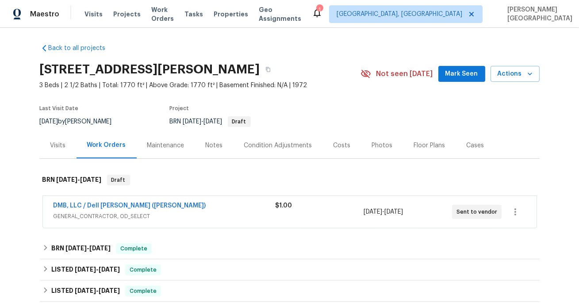
click at [48, 107] on span "Last Visit Date" at bounding box center [59, 108] width 39 height 5
click at [122, 207] on link "DMB, LLC / Dell [PERSON_NAME] ([PERSON_NAME])" at bounding box center [130, 206] width 153 height 6
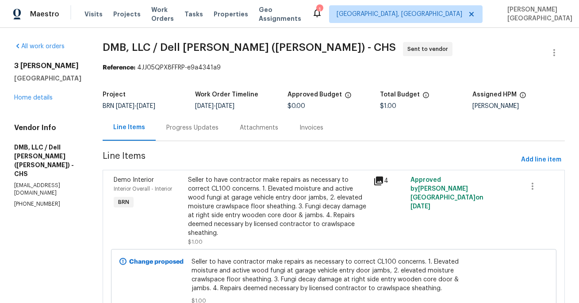
click at [185, 136] on div "Progress Updates" at bounding box center [192, 128] width 73 height 26
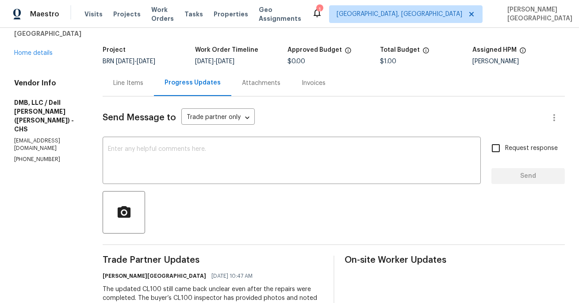
scroll to position [113, 0]
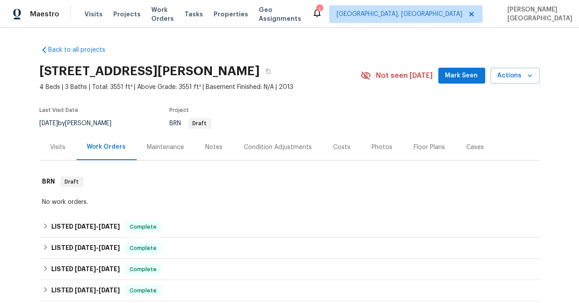
scroll to position [271, 0]
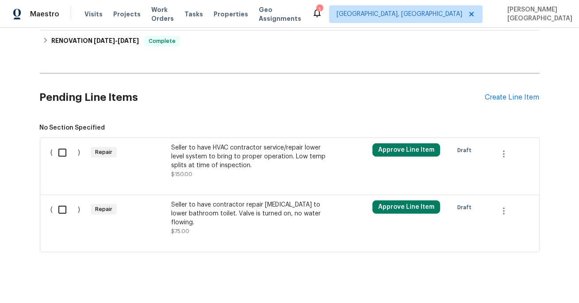
click at [224, 165] on div "Seller to have HVAC contractor service/repair lower level system to bring to pr…" at bounding box center [249, 156] width 156 height 27
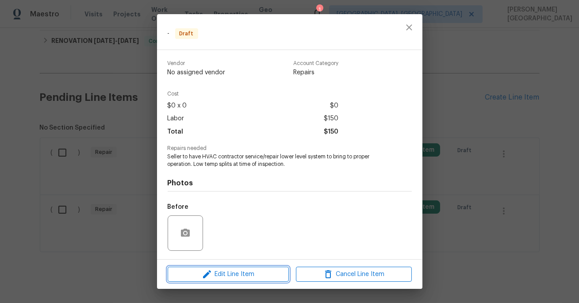
click at [230, 269] on button "Edit Line Item" at bounding box center [228, 274] width 121 height 15
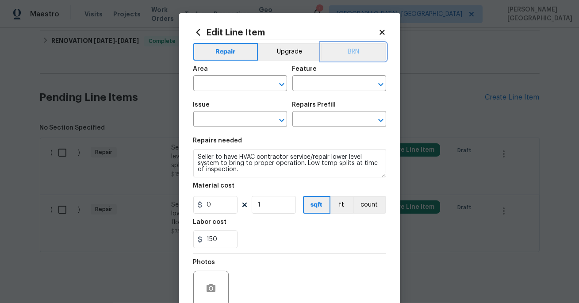
click at [349, 50] on button "BRN" at bounding box center [353, 52] width 65 height 18
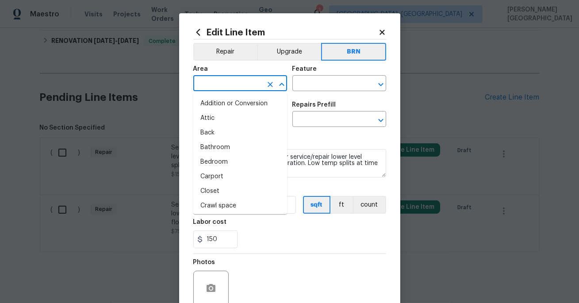
click at [238, 86] on input "text" at bounding box center [227, 84] width 69 height 14
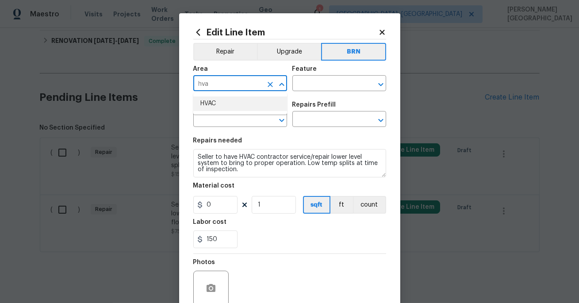
click at [230, 108] on li "HVAC" at bounding box center [240, 103] width 94 height 15
type input "HVAC"
click at [320, 84] on input "text" at bounding box center [327, 84] width 69 height 14
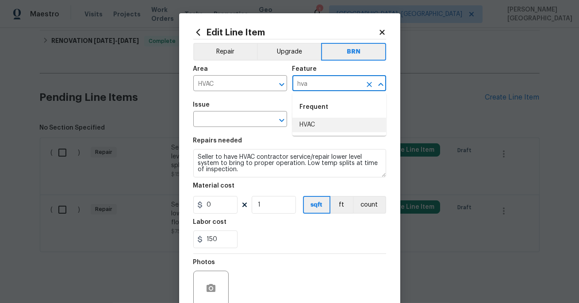
click at [318, 126] on li "HVAC" at bounding box center [340, 125] width 94 height 15
type input "HVAC"
click at [232, 119] on input "text" at bounding box center [227, 120] width 69 height 14
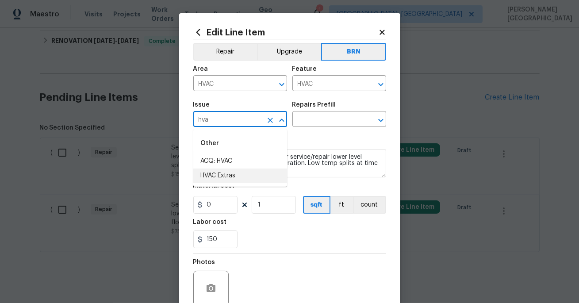
click at [227, 180] on li "HVAC Extras" at bounding box center [240, 176] width 94 height 15
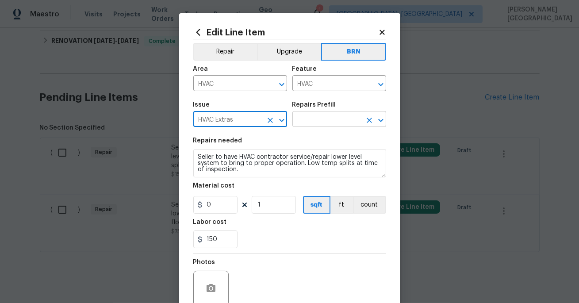
type input "HVAC Extras"
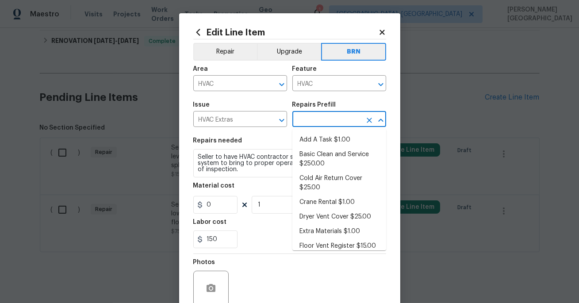
click at [310, 118] on input "text" at bounding box center [327, 120] width 69 height 14
click at [316, 135] on li "Add A Task $1.00" at bounding box center [340, 140] width 94 height 15
type input "Add A Task $1.00"
type textarea "HPM to detail"
type input "1"
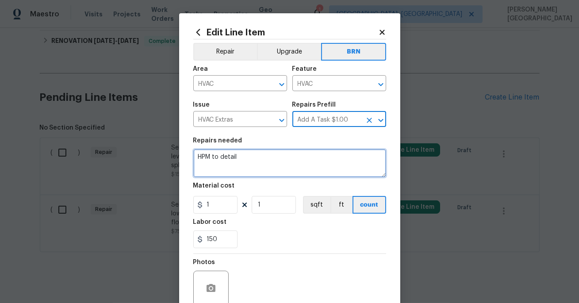
click at [226, 168] on textarea "HPM to detail" at bounding box center [289, 163] width 193 height 28
paste textarea "Seller to have HVAC contractor service/repair lower level system to bring to pr…"
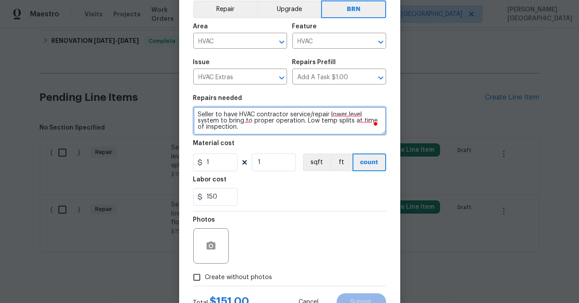
scroll to position [77, 0]
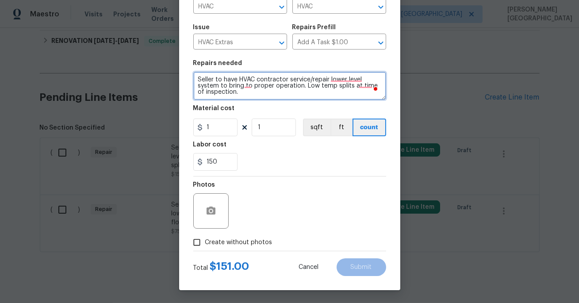
type textarea "Seller to have HVAC contractor service/repair lower level system to bring to pr…"
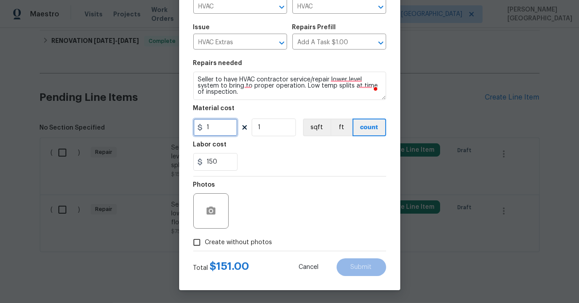
click at [217, 127] on input "1" at bounding box center [215, 128] width 44 height 18
type input "0"
click at [215, 210] on icon "button" at bounding box center [211, 211] width 9 height 8
click at [225, 238] on span "Create without photos" at bounding box center [238, 242] width 67 height 9
click at [205, 238] on input "Create without photos" at bounding box center [197, 242] width 17 height 17
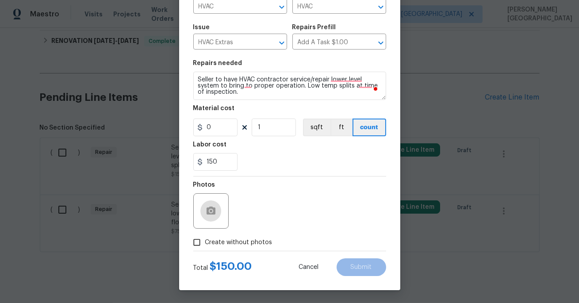
checkbox input "true"
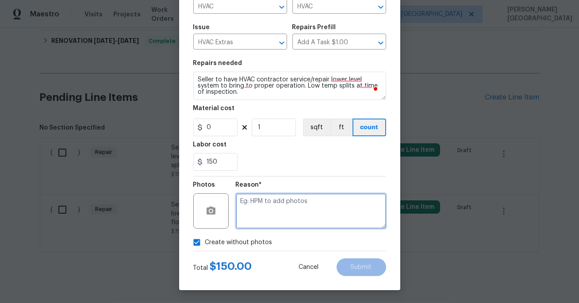
click at [266, 215] on textarea at bounding box center [311, 210] width 150 height 35
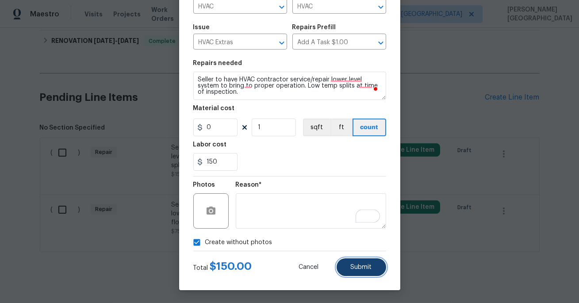
scroll to position [2, 0]
click at [361, 266] on span "Submit" at bounding box center [361, 267] width 21 height 7
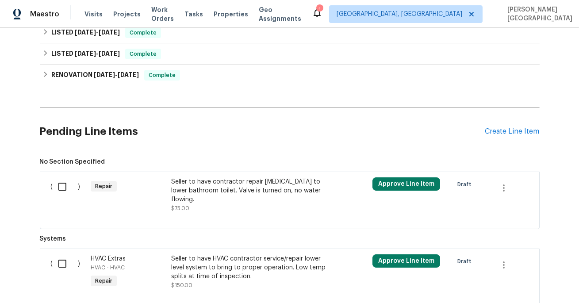
scroll to position [271, 0]
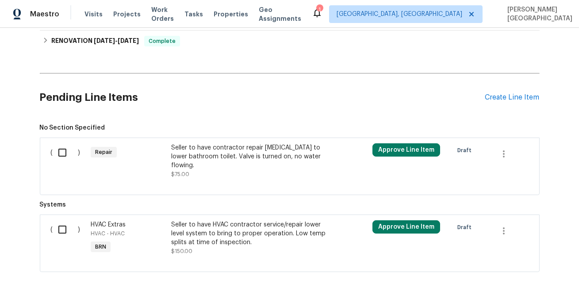
click at [213, 152] on div "Seller to have contractor repair lack of water to lower bathroom toilet. Valve …" at bounding box center [249, 156] width 156 height 27
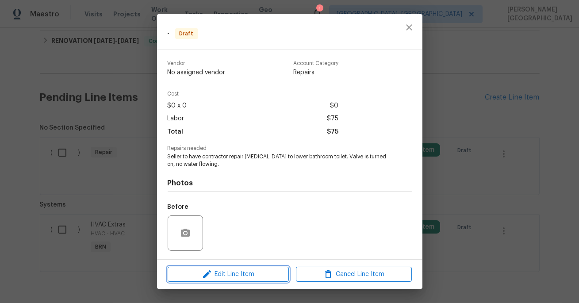
click at [229, 270] on span "Edit Line Item" at bounding box center [228, 274] width 116 height 11
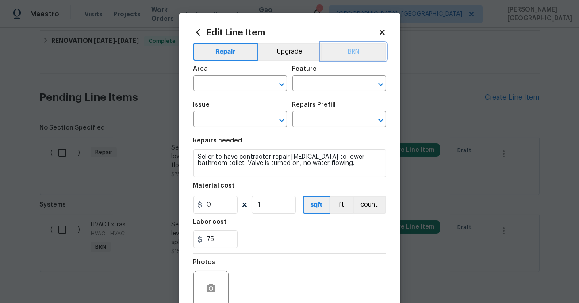
click at [360, 54] on button "BRN" at bounding box center [353, 52] width 65 height 18
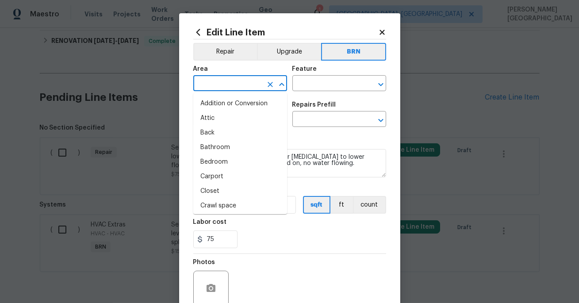
click at [223, 80] on input "text" at bounding box center [227, 84] width 69 height 14
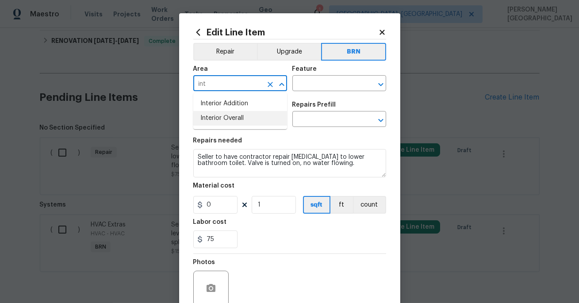
click at [248, 120] on li "Interior Overall" at bounding box center [240, 118] width 94 height 15
type input "Interior Overall"
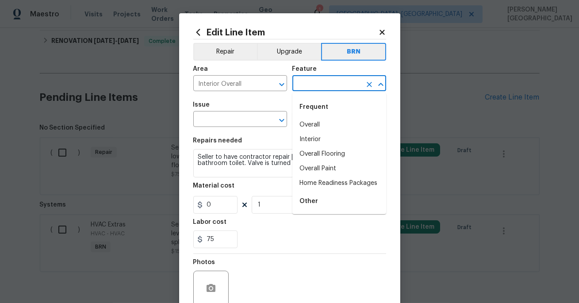
click at [321, 81] on input "text" at bounding box center [327, 84] width 69 height 14
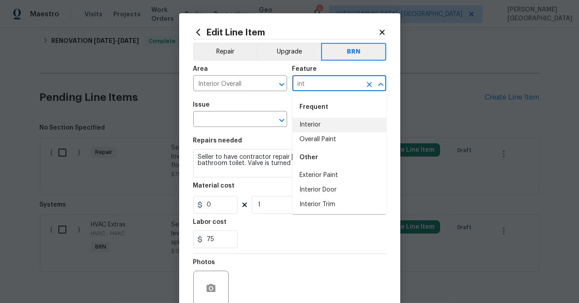
click at [316, 126] on li "Interior" at bounding box center [340, 125] width 94 height 15
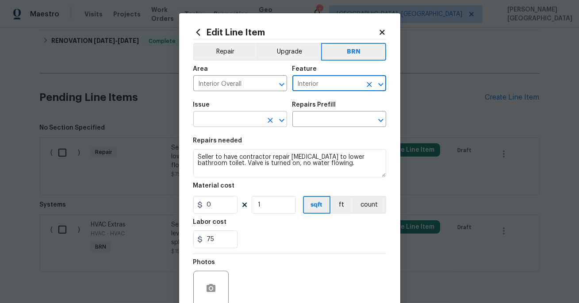
type input "Interior"
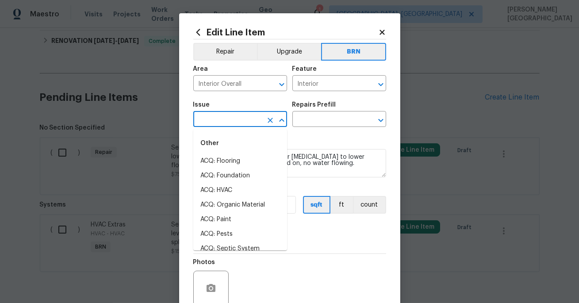
click at [225, 123] on input "text" at bounding box center [227, 120] width 69 height 14
click at [228, 157] on li "Demo Interior" at bounding box center [240, 161] width 94 height 15
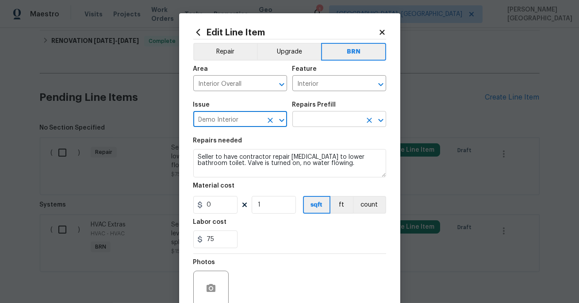
type input "Demo Interior"
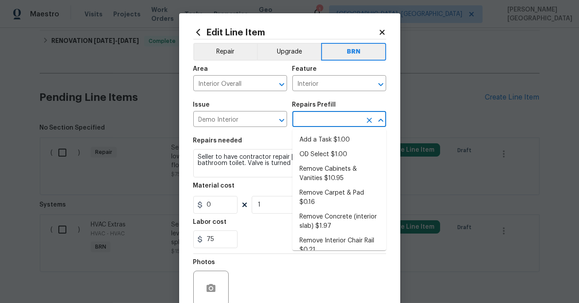
click at [304, 119] on input "text" at bounding box center [327, 120] width 69 height 14
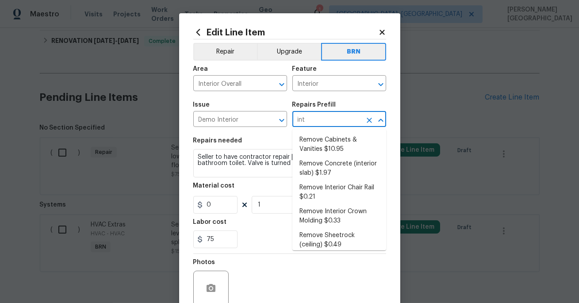
type input "inte"
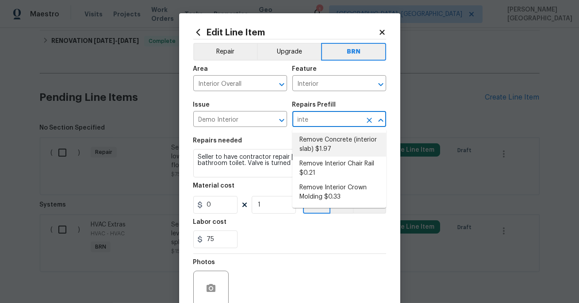
click at [310, 146] on li "Remove Concrete (interior slab) $1.97" at bounding box center [340, 145] width 94 height 24
type input "Demolition"
type input "Remove Concrete (interior slab) $1.97"
type textarea "Demo/remove and properly dispose of the concrete (1''-4'') as outlined by the P…"
type input "1.97"
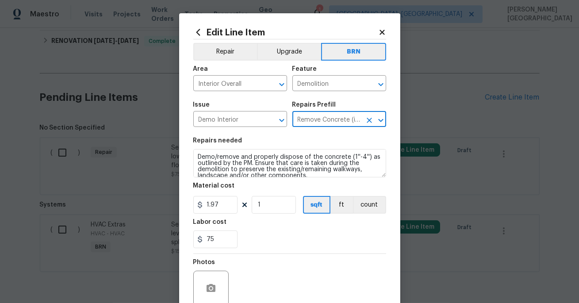
type input "Remove Concrete (interior slab) $1.97"
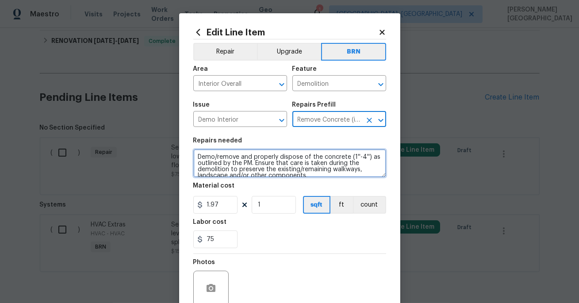
click at [254, 159] on textarea "Demo/remove and properly dispose of the concrete (1''-4'') as outlined by the P…" at bounding box center [289, 163] width 193 height 28
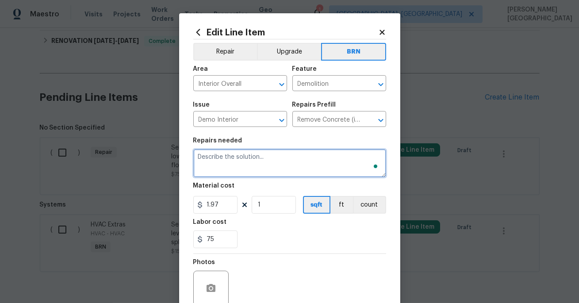
paste textarea "Seller to have contractor repair lack of water to lower bathroom toilet. Valve …"
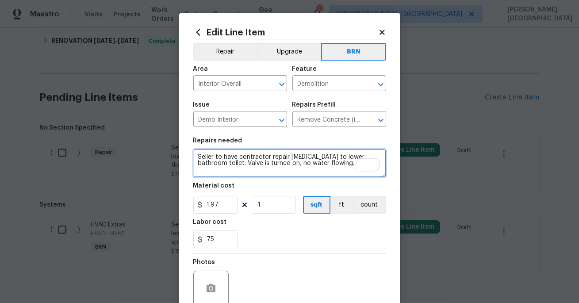
type textarea "Seller to have contractor repair lack of water to lower bathroom toilet. Valve …"
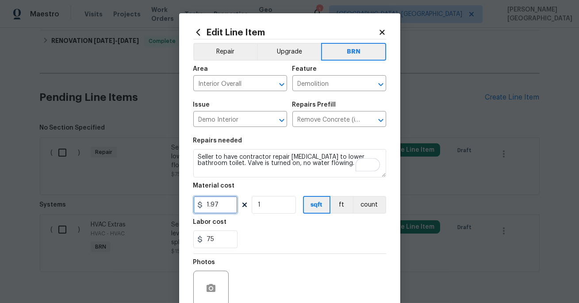
click at [216, 211] on input "1.97" at bounding box center [215, 205] width 44 height 18
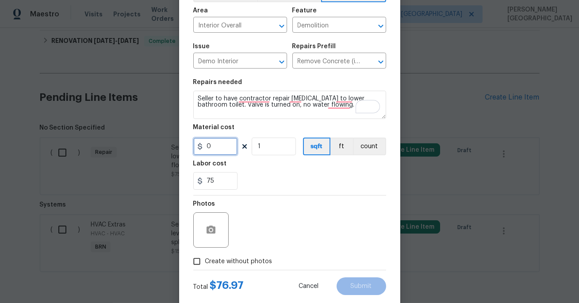
scroll to position [77, 0]
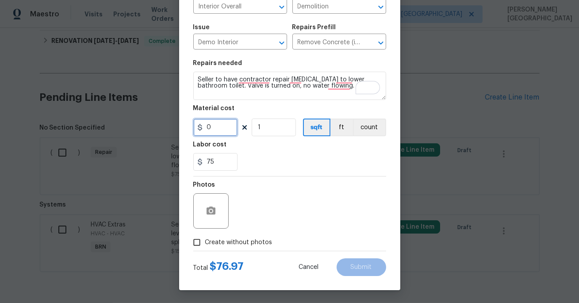
type input "0"
click at [233, 243] on span "Create without photos" at bounding box center [238, 242] width 67 height 9
click at [205, 243] on input "Create without photos" at bounding box center [197, 242] width 17 height 17
click at [233, 243] on span "Create without photos" at bounding box center [238, 242] width 67 height 9
click at [205, 243] on input "Create without photos" at bounding box center [197, 242] width 17 height 17
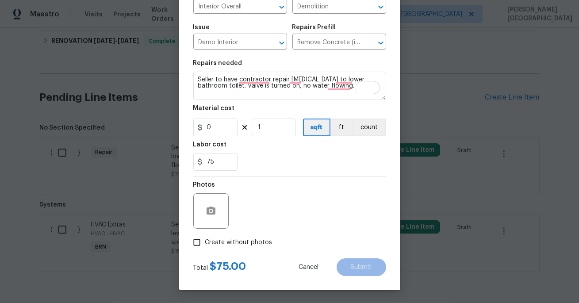
click at [210, 239] on span "Create without photos" at bounding box center [238, 242] width 67 height 9
click at [205, 239] on input "Create without photos" at bounding box center [197, 242] width 17 height 17
checkbox input "true"
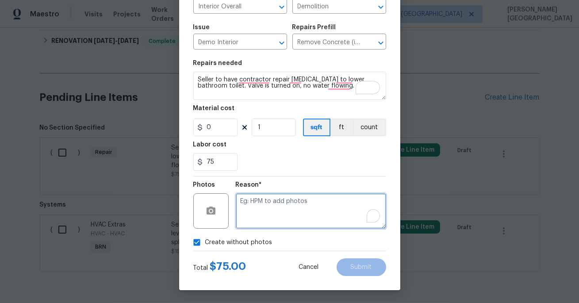
click at [291, 203] on textarea "To enrich screen reader interactions, please activate Accessibility in Grammarl…" at bounding box center [311, 210] width 150 height 35
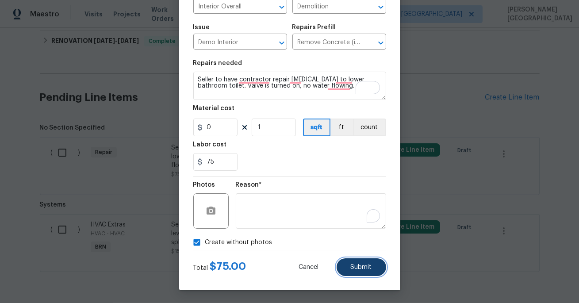
click at [357, 267] on span "Submit" at bounding box center [361, 267] width 21 height 7
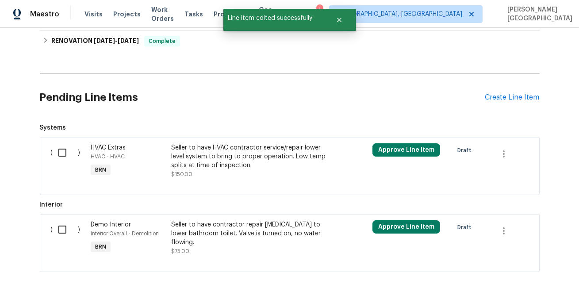
click at [65, 151] on input "checkbox" at bounding box center [65, 152] width 25 height 19
checkbox input "true"
click at [65, 230] on input "checkbox" at bounding box center [65, 229] width 25 height 19
checkbox input "true"
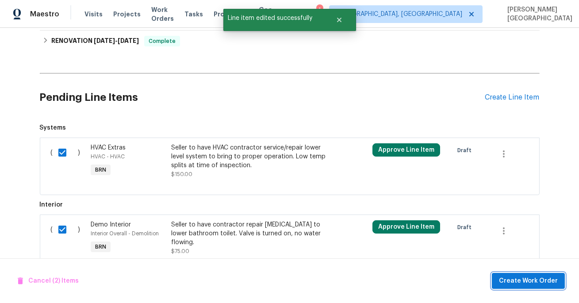
click at [524, 286] on button "Create Work Order" at bounding box center [528, 281] width 73 height 16
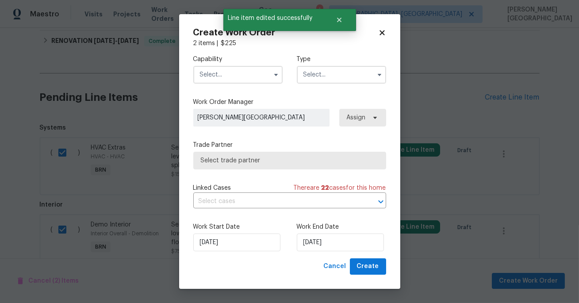
click at [225, 78] on input "text" at bounding box center [237, 75] width 89 height 18
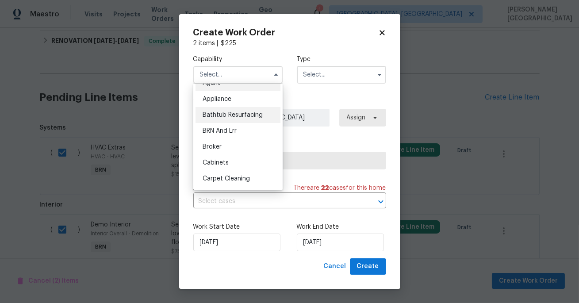
scroll to position [2, 0]
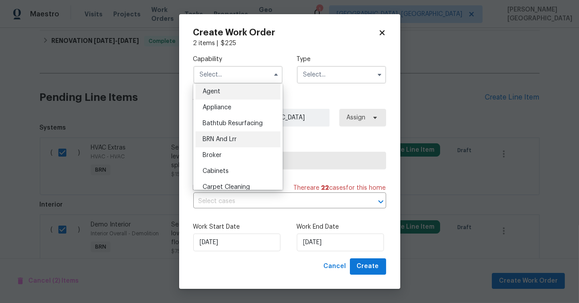
click at [236, 135] on div "BRN And Lrr" at bounding box center [238, 139] width 85 height 16
type input "BRN And Lrr"
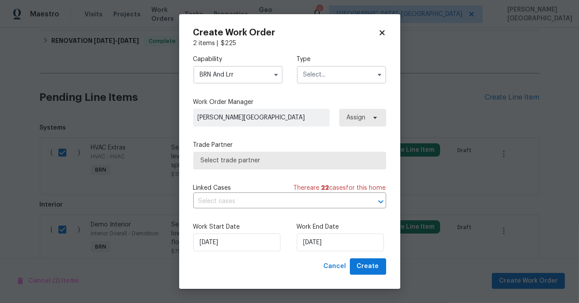
click at [329, 82] on input "text" at bounding box center [341, 75] width 89 height 18
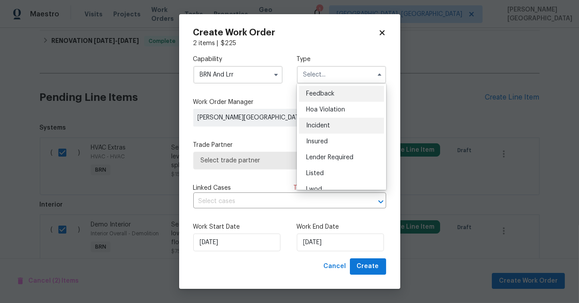
scroll to position [105, 0]
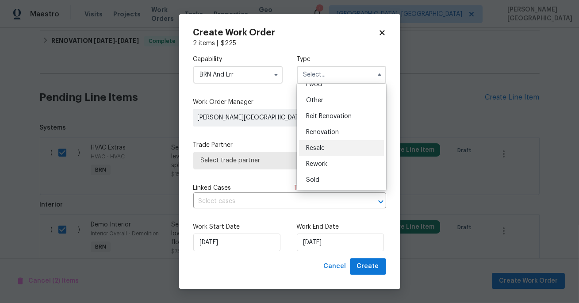
click at [321, 150] on span "Resale" at bounding box center [315, 148] width 19 height 6
type input "Resale"
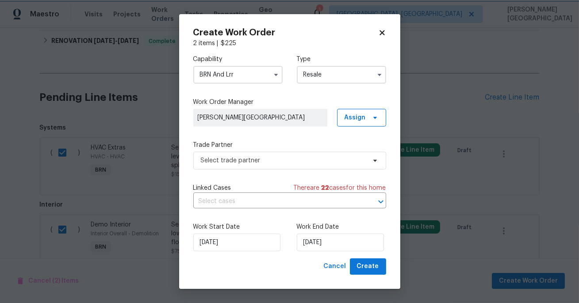
scroll to position [0, 0]
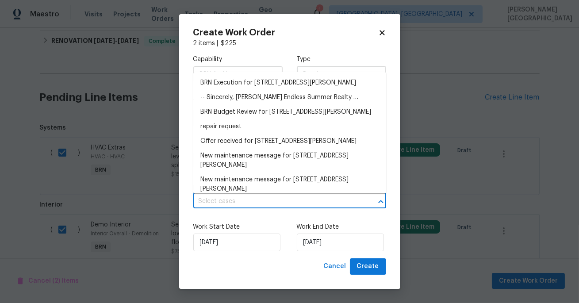
click at [238, 208] on input "text" at bounding box center [277, 202] width 168 height 14
click at [245, 84] on li "BRN Execution for 1013 Lauriston Dr, Saint Johns, FL 32259" at bounding box center [289, 83] width 193 height 15
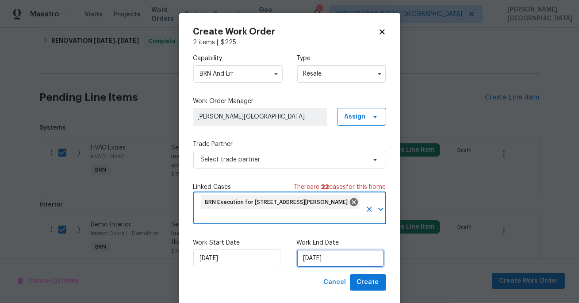
click at [319, 252] on input "[DATE]" at bounding box center [340, 259] width 87 height 18
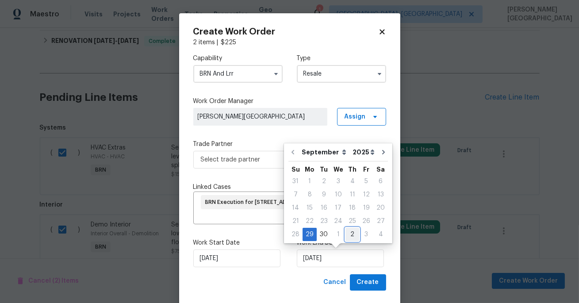
click at [346, 235] on div "2" at bounding box center [353, 234] width 14 height 12
type input "10/2/2025"
select select "9"
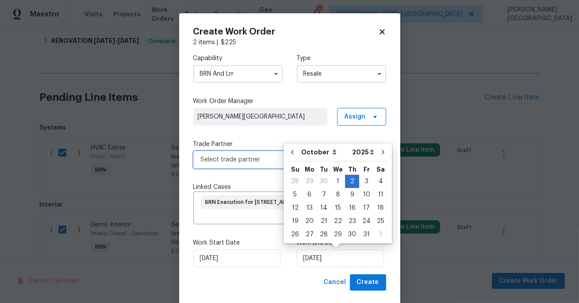
click at [240, 158] on span "Select trade partner" at bounding box center [283, 159] width 165 height 9
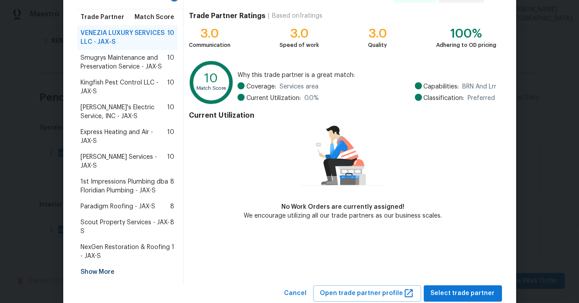
scroll to position [101, 0]
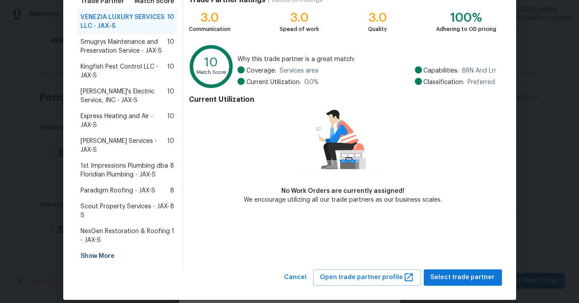
click at [99, 249] on div "Show More" at bounding box center [127, 256] width 101 height 16
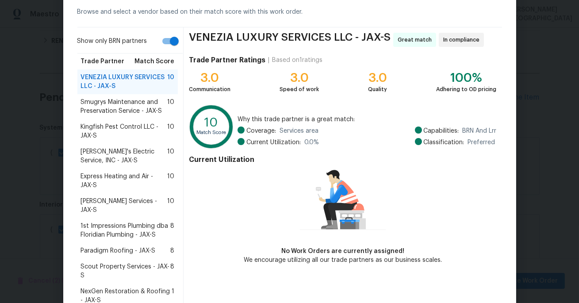
scroll to position [111, 0]
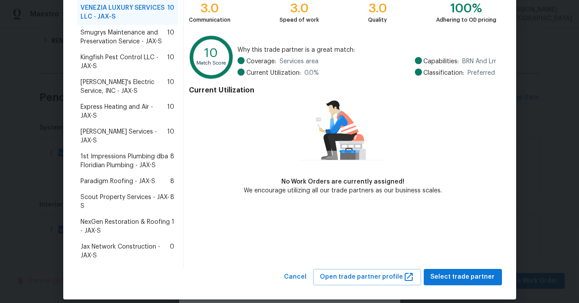
click at [109, 193] on span "Scout Property Services - JAX-S" at bounding box center [126, 202] width 90 height 18
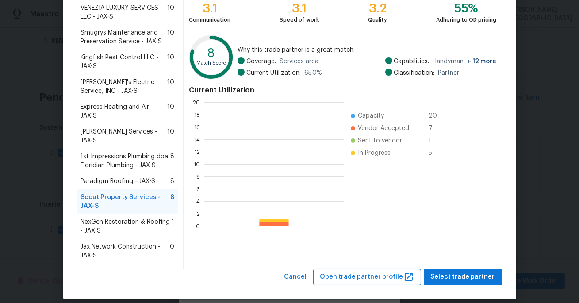
scroll to position [124, 139]
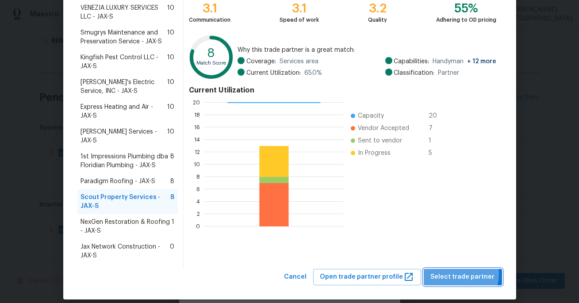
click at [460, 272] on span "Select trade partner" at bounding box center [463, 277] width 64 height 11
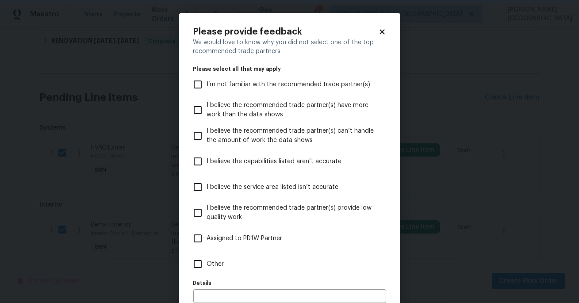
scroll to position [47, 0]
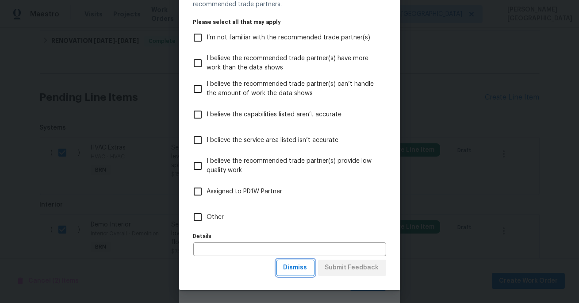
click at [297, 268] on span "Dismiss" at bounding box center [296, 267] width 24 height 11
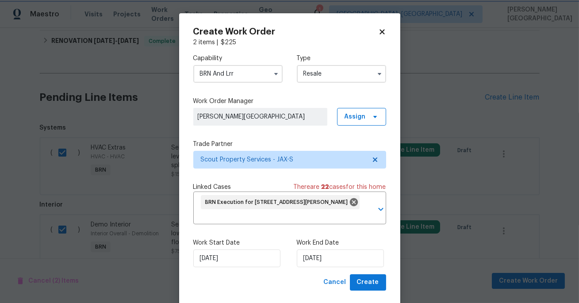
scroll to position [0, 0]
click at [297, 267] on input "10/2/2025" at bounding box center [340, 259] width 87 height 18
select select "9"
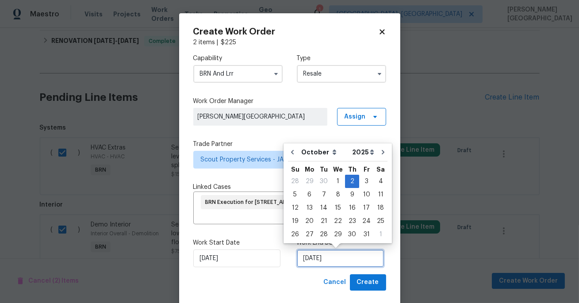
click at [323, 264] on input "10/2/2025" at bounding box center [340, 259] width 87 height 18
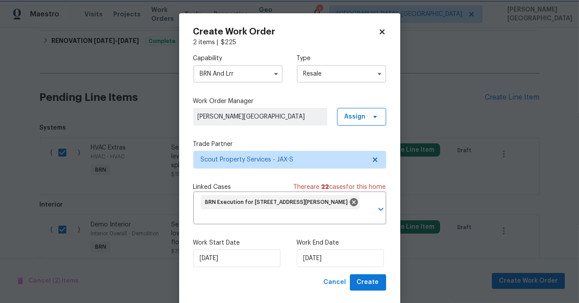
click at [245, 138] on div "Capability BRN And Lrr Type Resale Work Order Manager Isabel Sangeetha Ireland …" at bounding box center [289, 160] width 193 height 227
click at [364, 283] on span "Create" at bounding box center [368, 282] width 22 height 11
checkbox input "false"
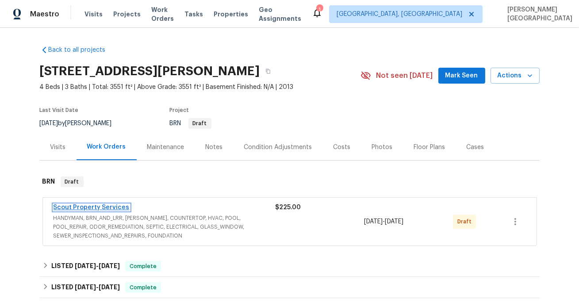
click at [100, 206] on link "Scout Property Services" at bounding box center [92, 207] width 76 height 6
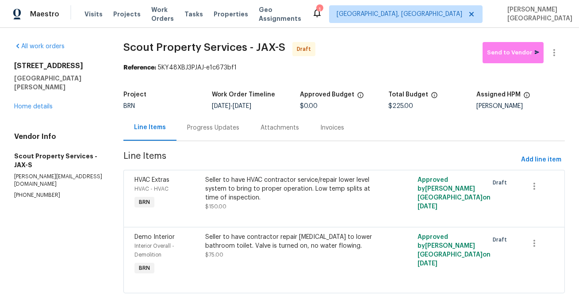
click at [214, 130] on div "Progress Updates" at bounding box center [213, 127] width 52 height 9
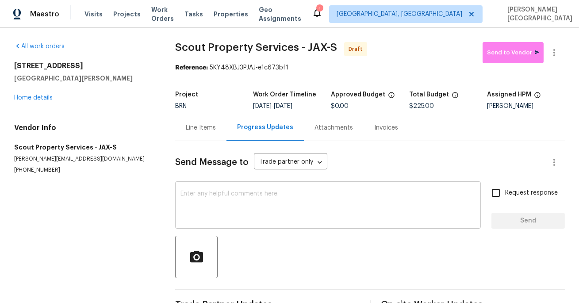
click at [216, 224] on div "x ​" at bounding box center [328, 206] width 306 height 45
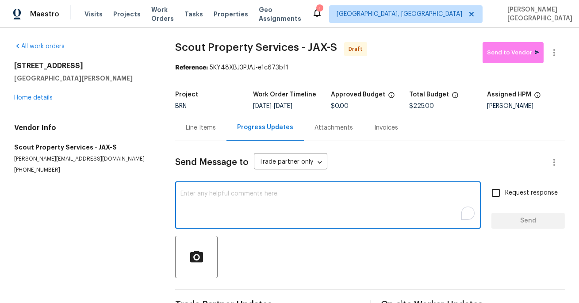
paste textarea "This is Isabel from Opendoor. Please confirm receipt of the work order due on 0…"
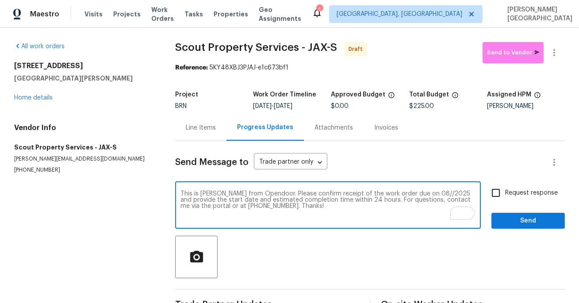
click at [415, 193] on textarea "This is Isabel from Opendoor. Please confirm receipt of the work order due on 0…" at bounding box center [328, 206] width 295 height 31
type textarea "This is Isabel from Opendoor. Please confirm receipt of the work order due on 1…"
click at [505, 197] on input "Request response" at bounding box center [496, 193] width 19 height 19
checkbox input "true"
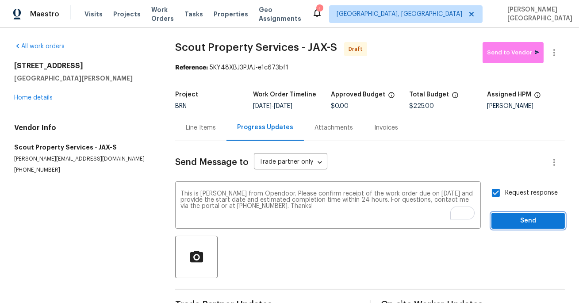
click at [509, 227] on button "Send" at bounding box center [528, 221] width 73 height 16
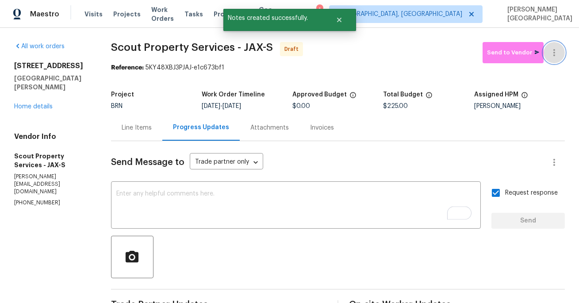
click at [561, 47] on button "button" at bounding box center [554, 52] width 21 height 21
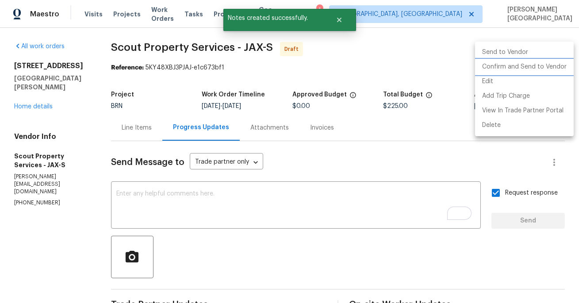
click at [515, 66] on li "Confirm and Send to Vendor" at bounding box center [524, 67] width 99 height 15
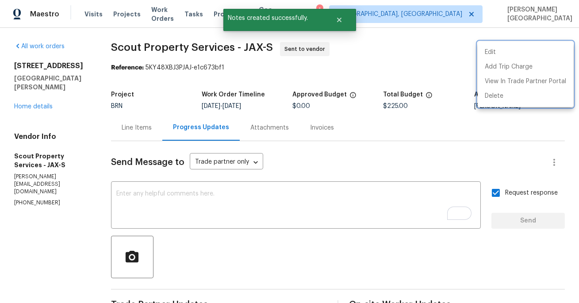
click at [35, 96] on div at bounding box center [289, 151] width 579 height 303
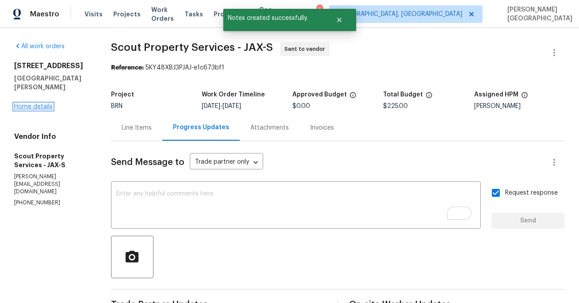
click at [38, 104] on link "Home details" at bounding box center [33, 107] width 38 height 6
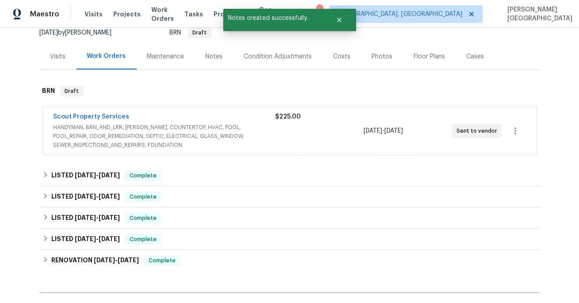
scroll to position [193, 0]
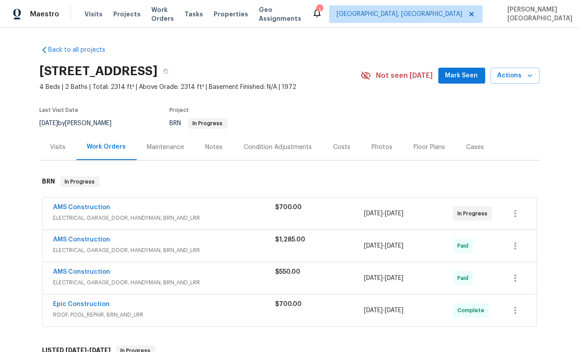
click at [75, 202] on div "AMS Construction ELECTRICAL, GARAGE_DOOR, HANDYMAN, BRN_AND_LRR $700.00 8/19/20…" at bounding box center [290, 214] width 494 height 32
click at [77, 207] on link "AMS Construction" at bounding box center [82, 207] width 57 height 6
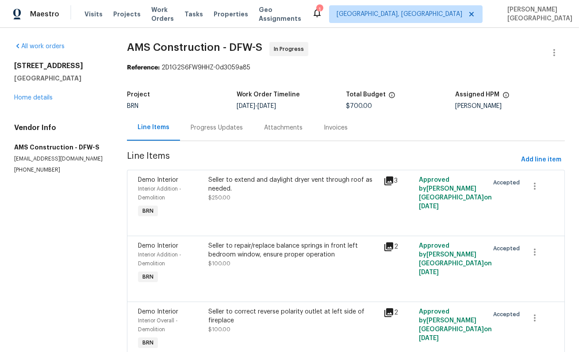
click at [233, 133] on div "Progress Updates" at bounding box center [216, 128] width 73 height 26
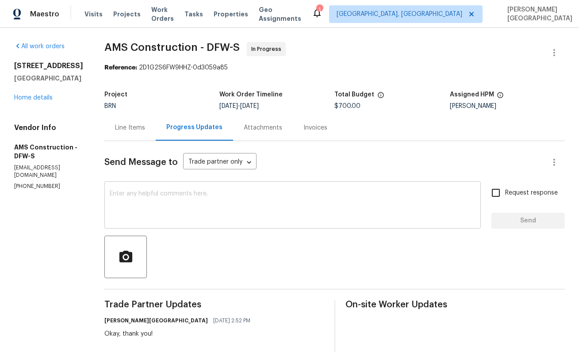
click at [138, 203] on textarea at bounding box center [293, 206] width 366 height 31
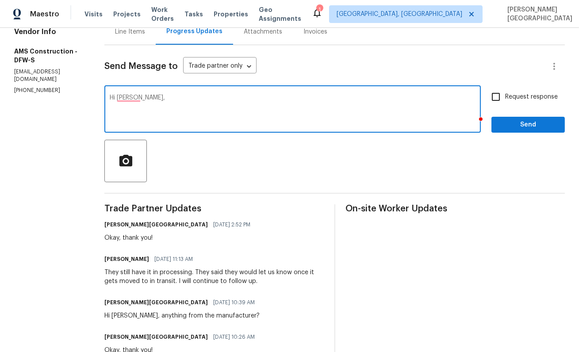
scroll to position [69, 0]
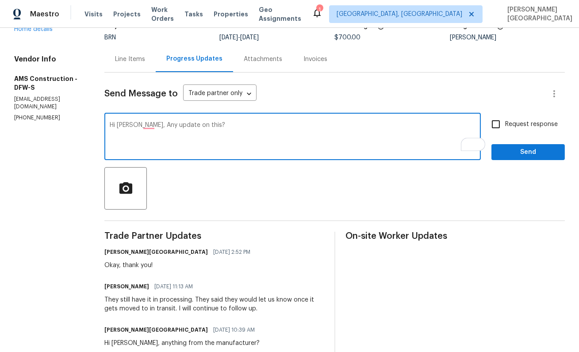
type textarea "Hi Michael, Any update on this?"
click at [493, 135] on div "Request response Send" at bounding box center [528, 137] width 73 height 45
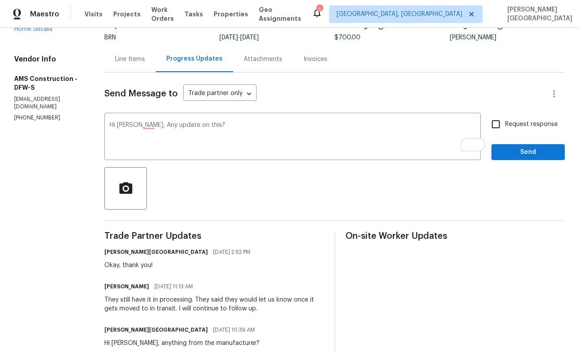
click at [499, 128] on input "Request response" at bounding box center [496, 124] width 19 height 19
checkbox input "true"
click at [508, 160] on button "Send" at bounding box center [528, 152] width 73 height 16
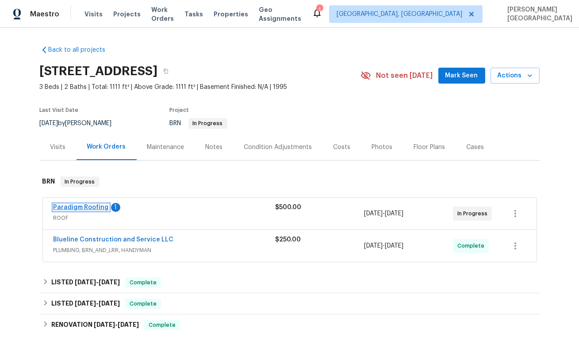
click at [96, 208] on link "Paradigm Roofing" at bounding box center [81, 207] width 55 height 6
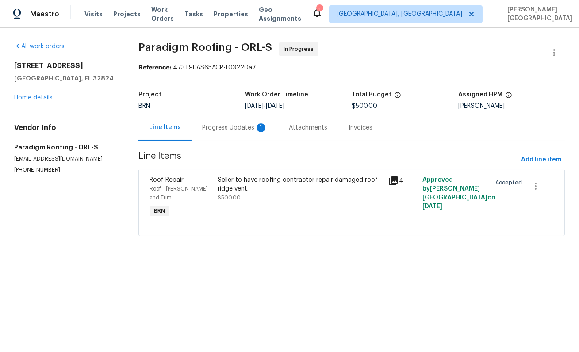
click at [243, 134] on div "Progress Updates 1" at bounding box center [235, 128] width 87 height 26
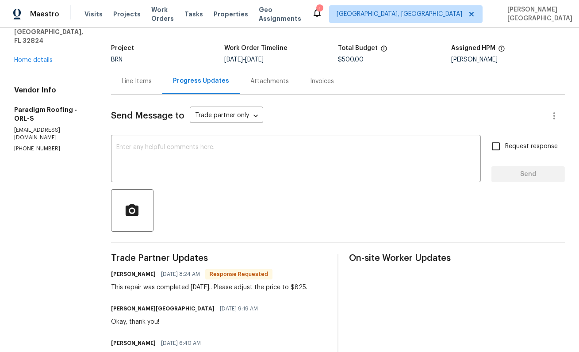
scroll to position [63, 0]
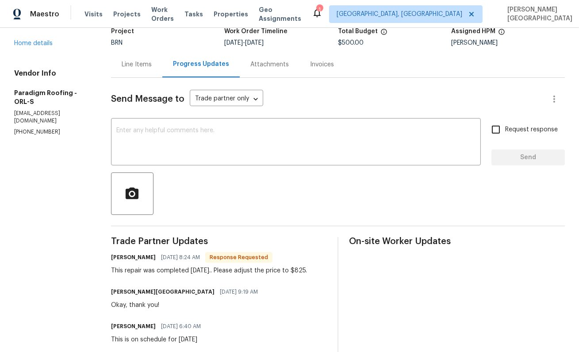
click at [305, 266] on div "This repair was completed on Friday.. Please adjust the price to $825." at bounding box center [209, 270] width 196 height 9
copy div "825"
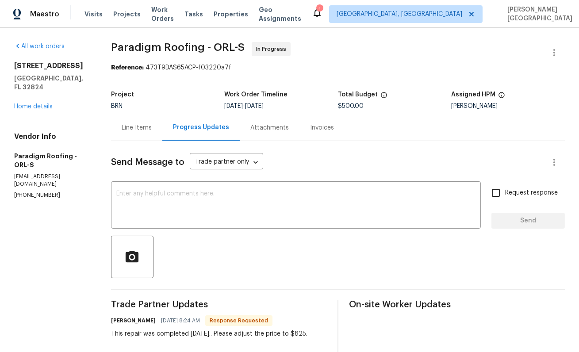
click at [144, 126] on div "Line Items" at bounding box center [137, 127] width 30 height 9
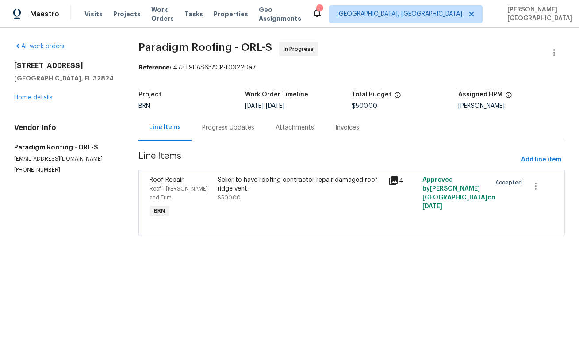
click at [286, 189] on div "Seller to have roofing contractor repair damaged roof ridge vent." at bounding box center [301, 185] width 166 height 18
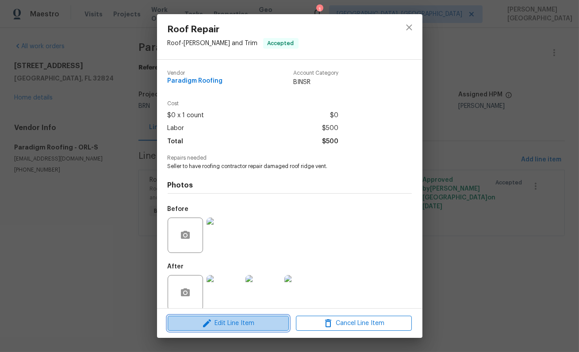
click at [249, 321] on span "Edit Line Item" at bounding box center [228, 323] width 116 height 11
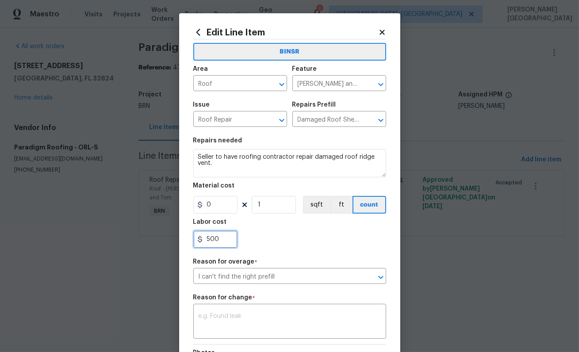
click at [217, 237] on input "500" at bounding box center [215, 240] width 44 height 18
paste input "825"
type input "825"
click at [229, 338] on div "x ​" at bounding box center [289, 322] width 193 height 33
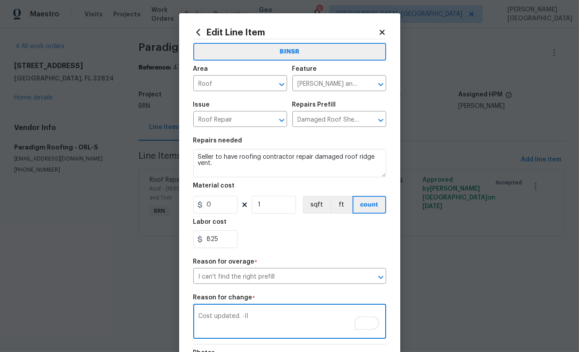
scroll to position [119, 0]
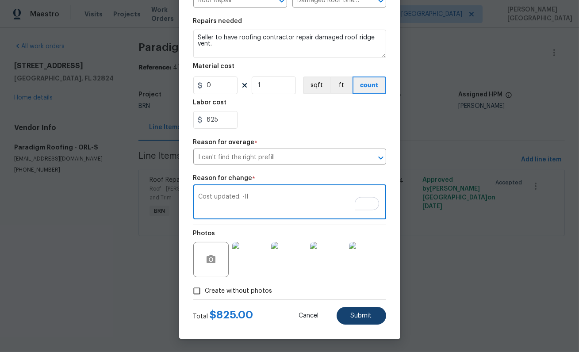
type textarea "Cost updated. -II"
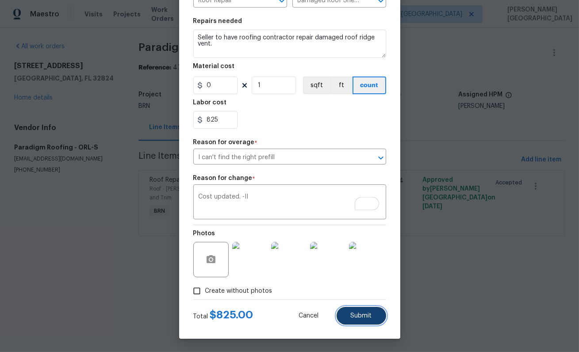
click at [362, 317] on span "Submit" at bounding box center [361, 316] width 21 height 7
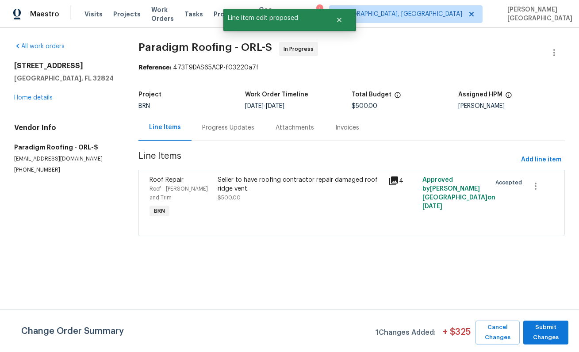
scroll to position [0, 0]
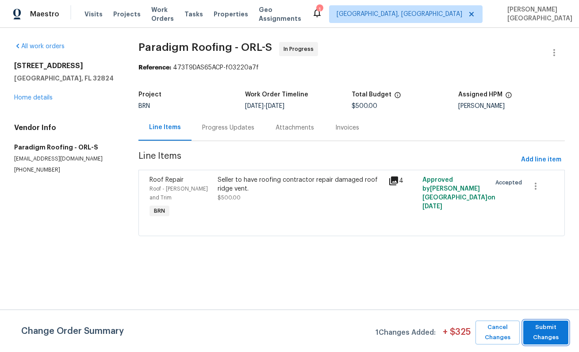
click at [551, 335] on span "Submit Changes" at bounding box center [546, 333] width 36 height 20
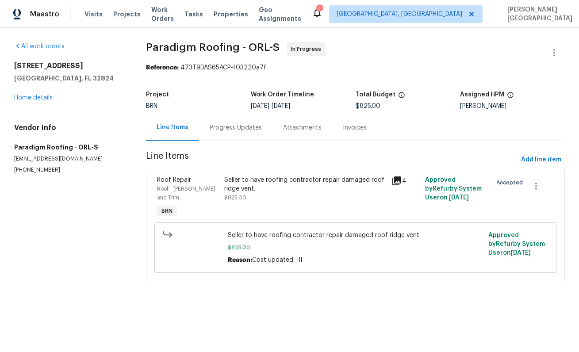
click at [229, 137] on div "Progress Updates" at bounding box center [235, 128] width 73 height 26
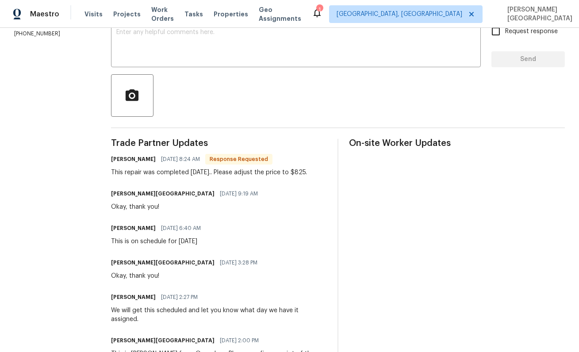
scroll to position [99, 0]
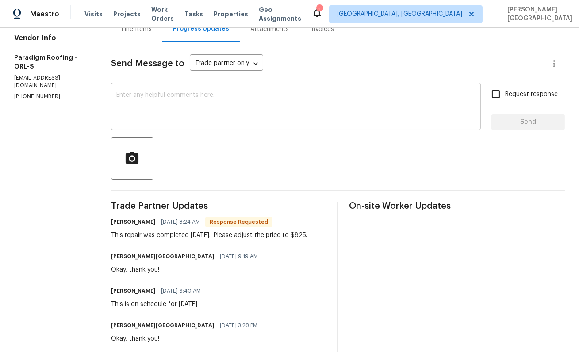
click at [165, 111] on textarea at bounding box center [295, 107] width 359 height 31
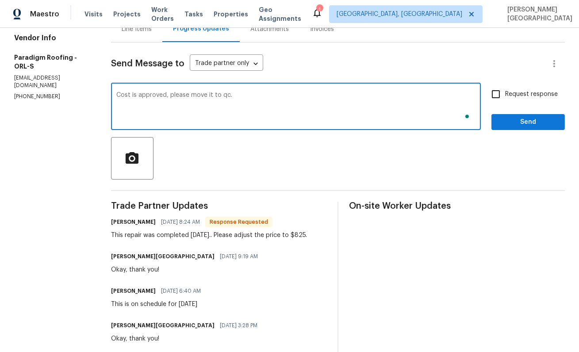
type textarea "Cost is approved, please move it to qc."
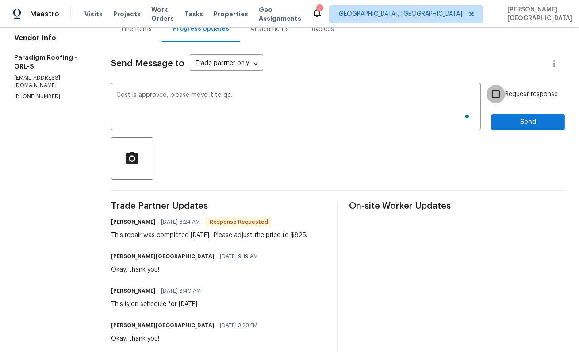
click at [505, 96] on input "Request response" at bounding box center [496, 94] width 19 height 19
checkbox input "true"
click at [512, 117] on span "Send" at bounding box center [528, 122] width 59 height 11
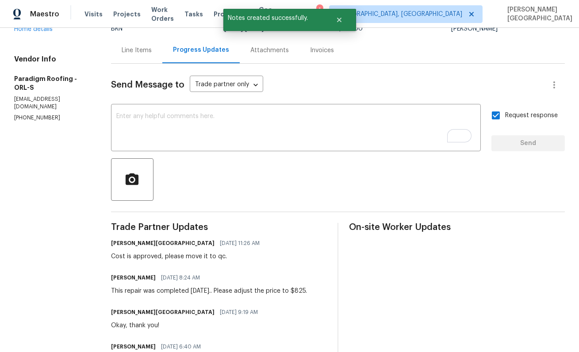
scroll to position [0, 0]
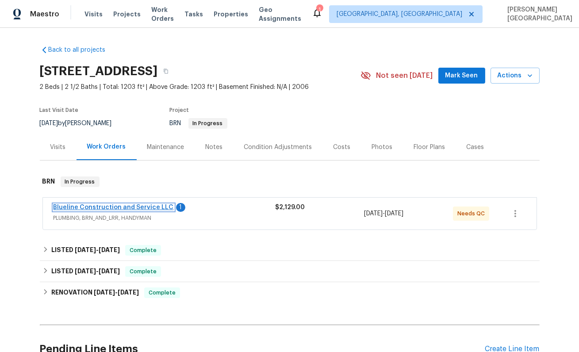
click at [157, 207] on link "Blueline Construction and Service LLC" at bounding box center [114, 207] width 120 height 6
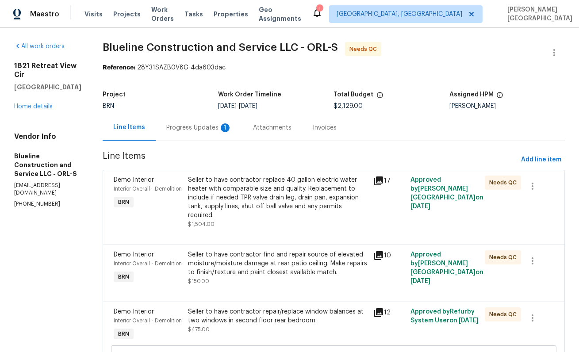
click at [222, 116] on div "Progress Updates 1" at bounding box center [199, 128] width 87 height 26
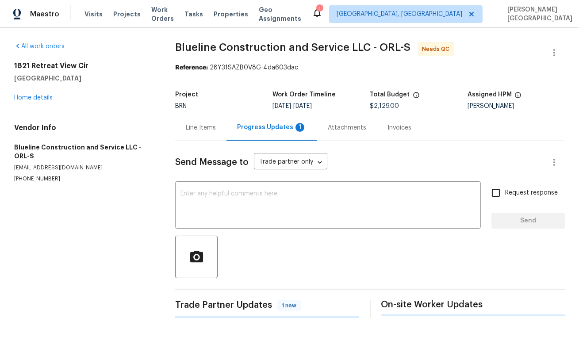
click at [226, 127] on div "Line Items" at bounding box center [200, 128] width 51 height 26
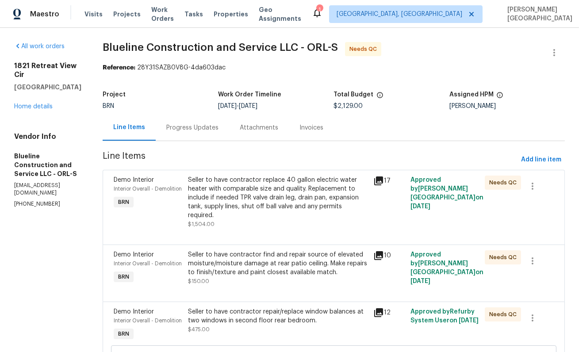
click at [219, 127] on div "Progress Updates" at bounding box center [192, 127] width 52 height 9
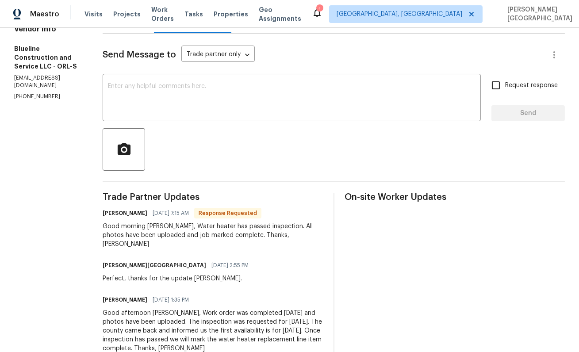
scroll to position [117, 0]
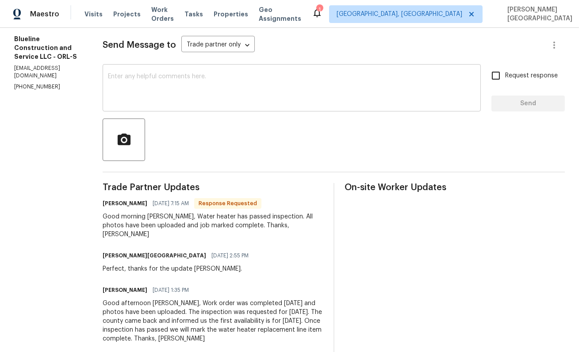
click at [179, 68] on div "x ​" at bounding box center [292, 88] width 378 height 45
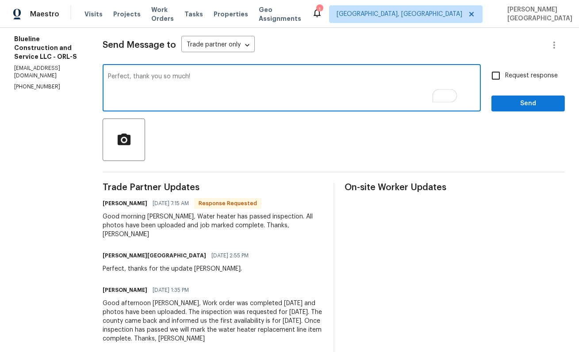
type textarea "Perfect, thank you so much!"
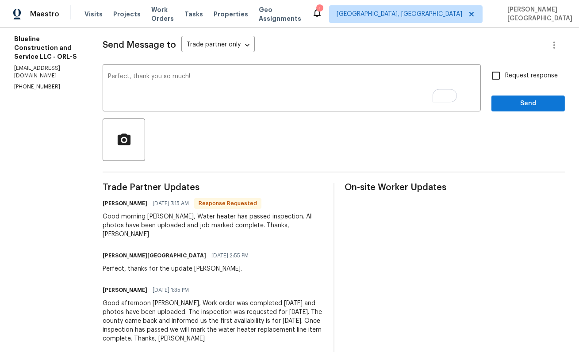
click at [516, 77] on span "Request response" at bounding box center [531, 75] width 53 height 9
click at [505, 77] on input "Request response" at bounding box center [496, 75] width 19 height 19
checkbox input "true"
click at [519, 100] on span "Send" at bounding box center [528, 103] width 59 height 11
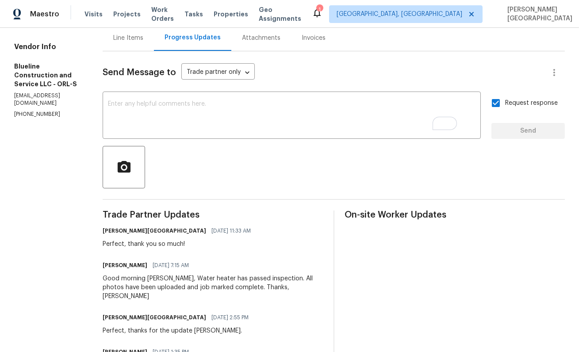
scroll to position [0, 0]
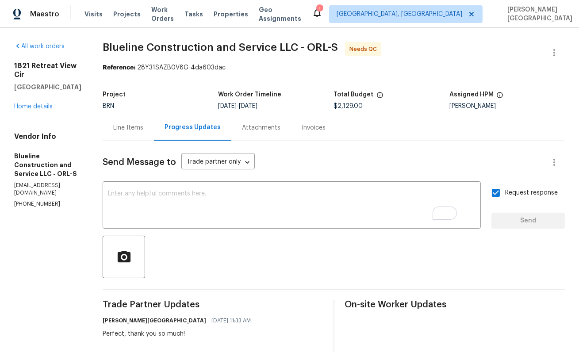
click at [123, 132] on div "Line Items" at bounding box center [128, 128] width 51 height 26
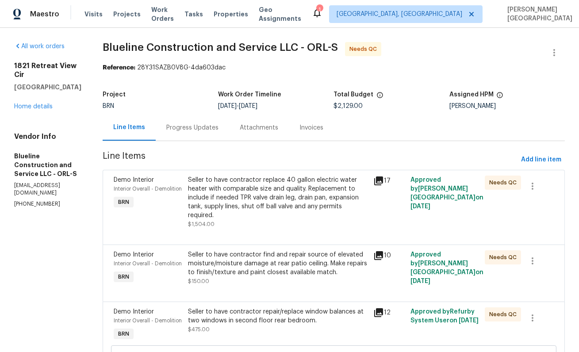
click at [123, 132] on div "Line Items" at bounding box center [129, 128] width 53 height 26
